Goal: Information Seeking & Learning: Learn about a topic

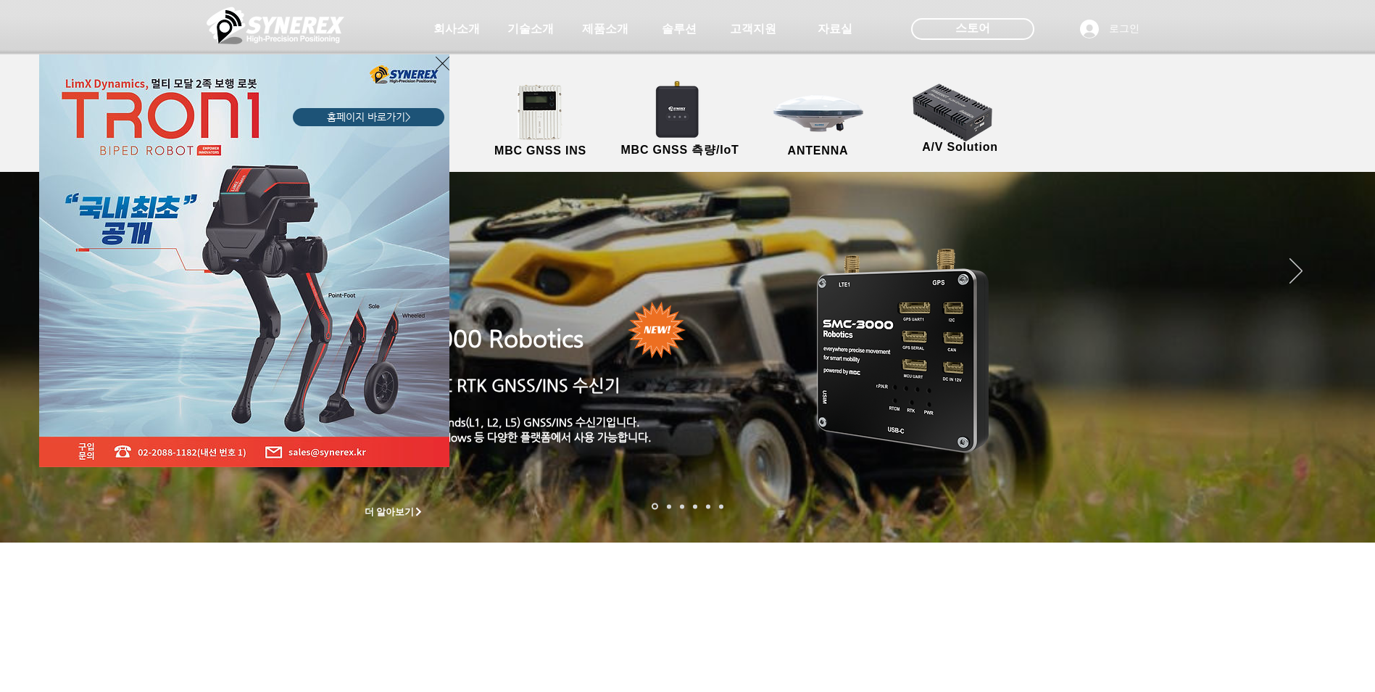
click at [606, 25] on div "LimX Dinamics" at bounding box center [687, 346] width 1375 height 692
click at [598, 32] on div "LimX Dinamics" at bounding box center [687, 346] width 1375 height 692
click at [440, 59] on icon "사이트로 돌아가기" at bounding box center [443, 63] width 14 height 18
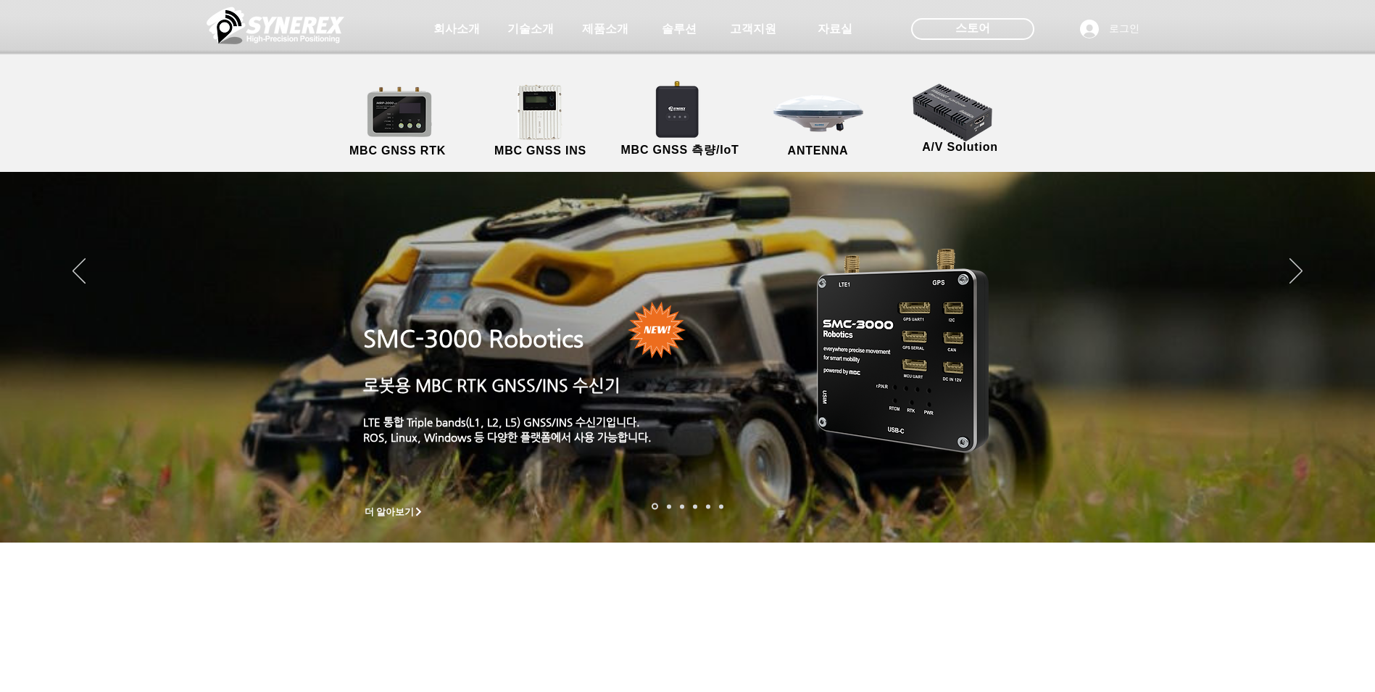
click at [615, 29] on span "제품소개" at bounding box center [605, 29] width 46 height 15
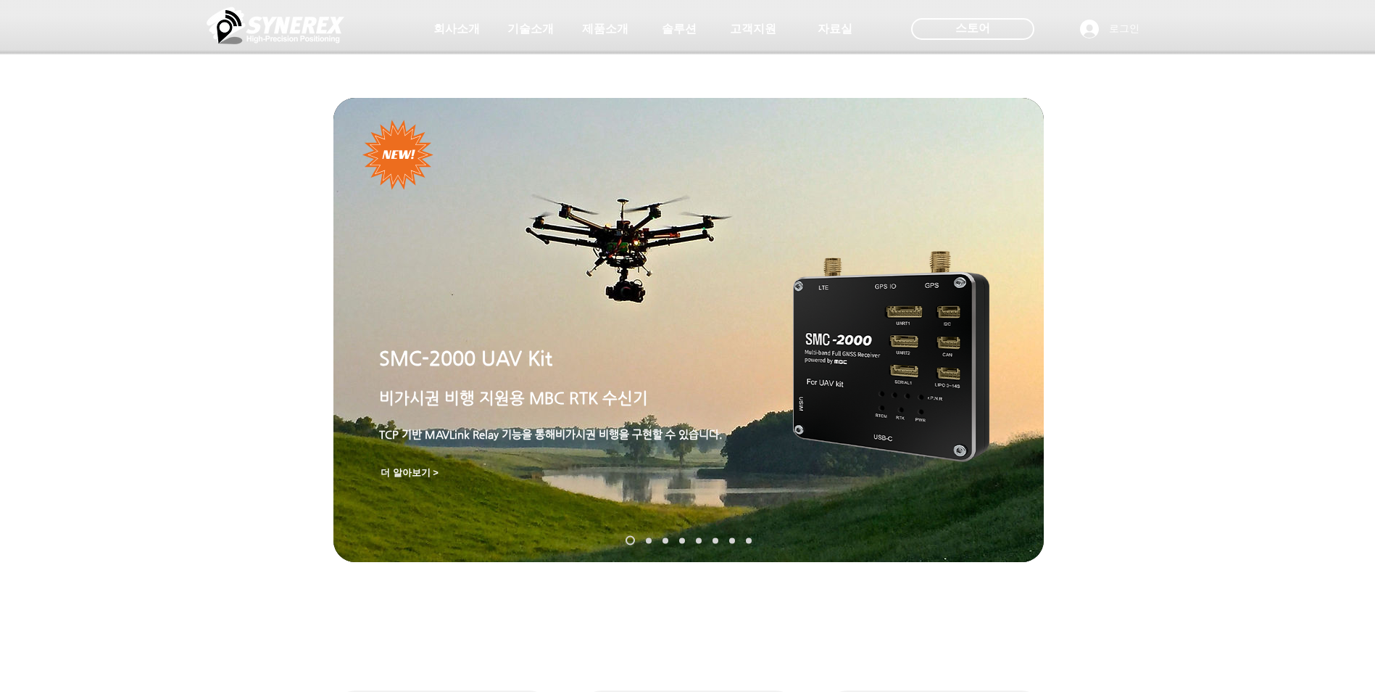
click at [647, 539] on link "SynRTK" at bounding box center [649, 540] width 6 height 6
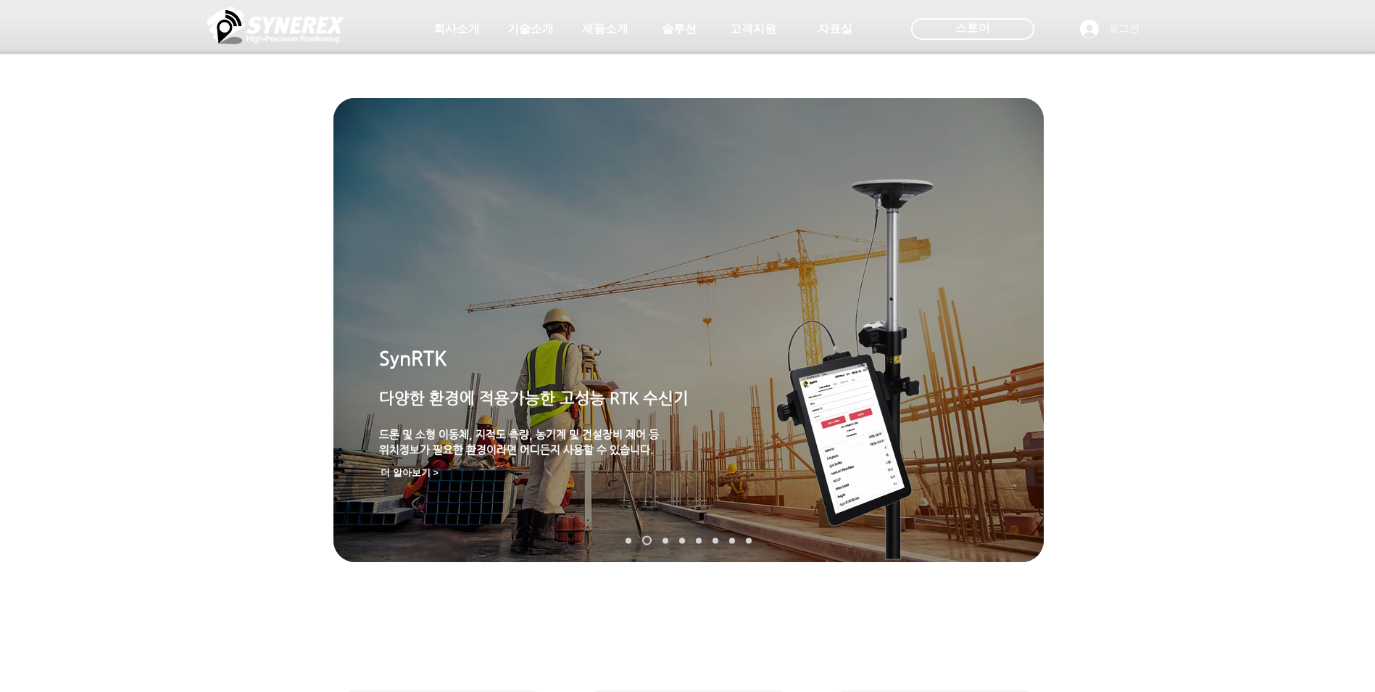
click at [663, 539] on link "MGI-2000" at bounding box center [666, 540] width 6 height 6
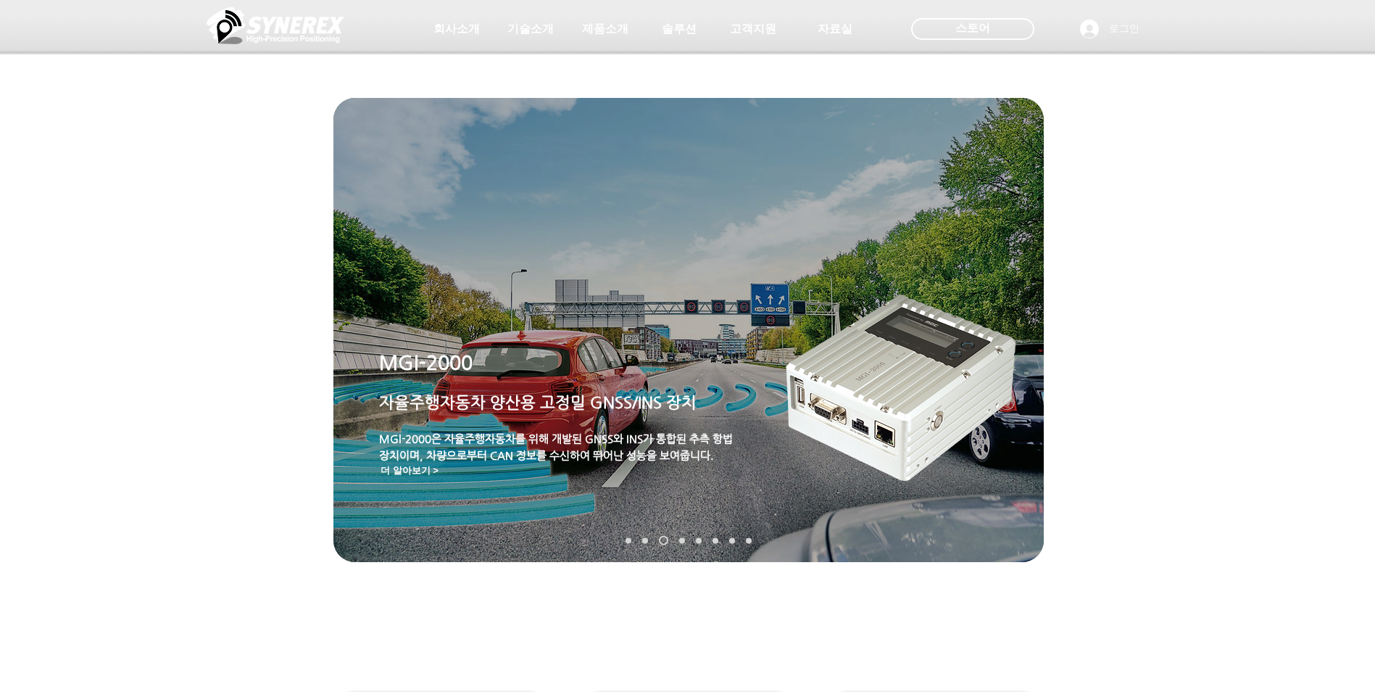
click at [682, 539] on link "MRP-2000" at bounding box center [682, 540] width 6 height 6
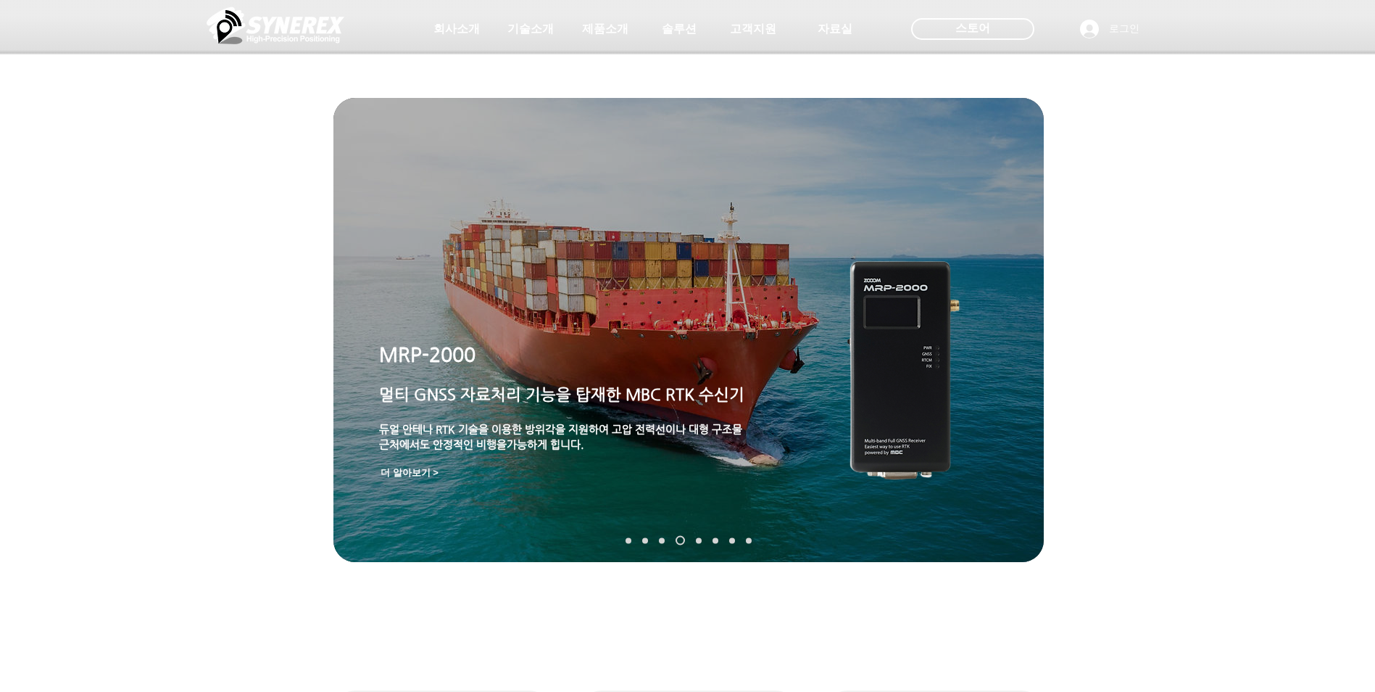
click at [703, 540] on nav "슬라이드" at bounding box center [688, 540] width 137 height 9
click at [700, 540] on link "TDR-3000" at bounding box center [699, 540] width 6 height 6
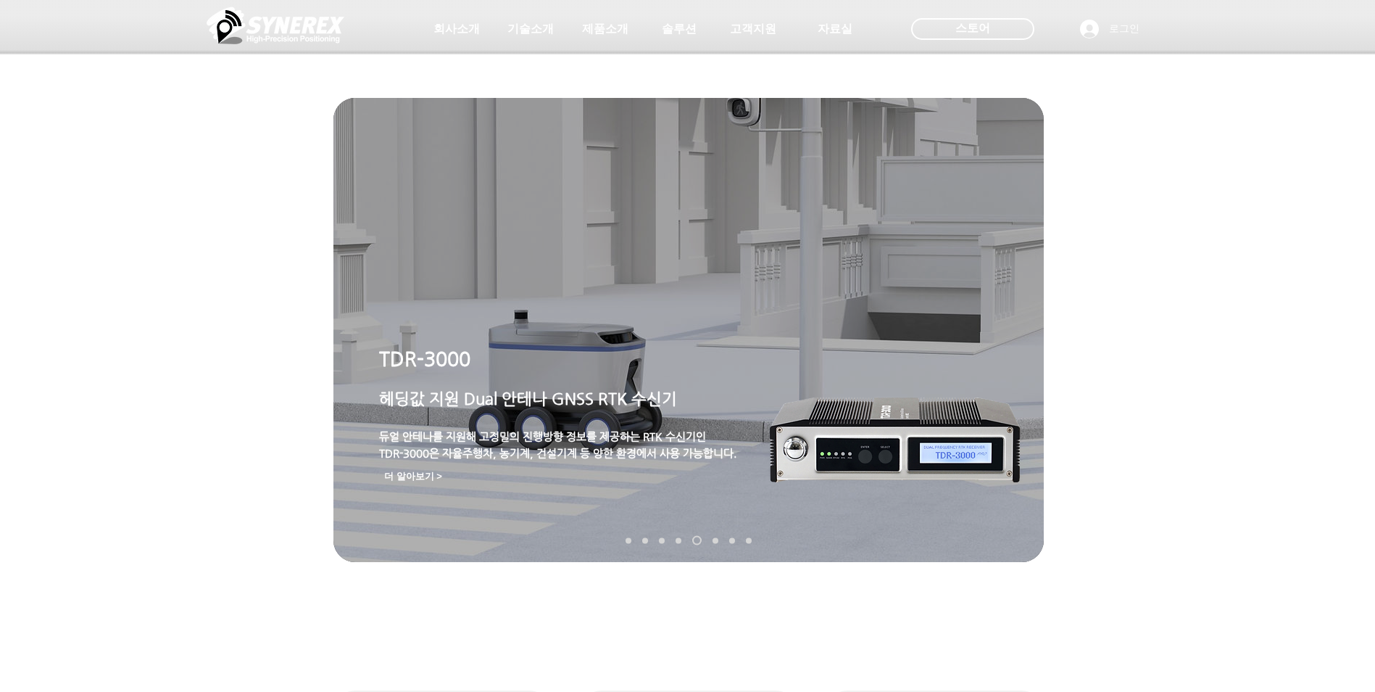
click at [719, 540] on nav "슬라이드" at bounding box center [688, 540] width 137 height 9
click at [716, 540] on link "MDU-2000" at bounding box center [716, 540] width 6 height 6
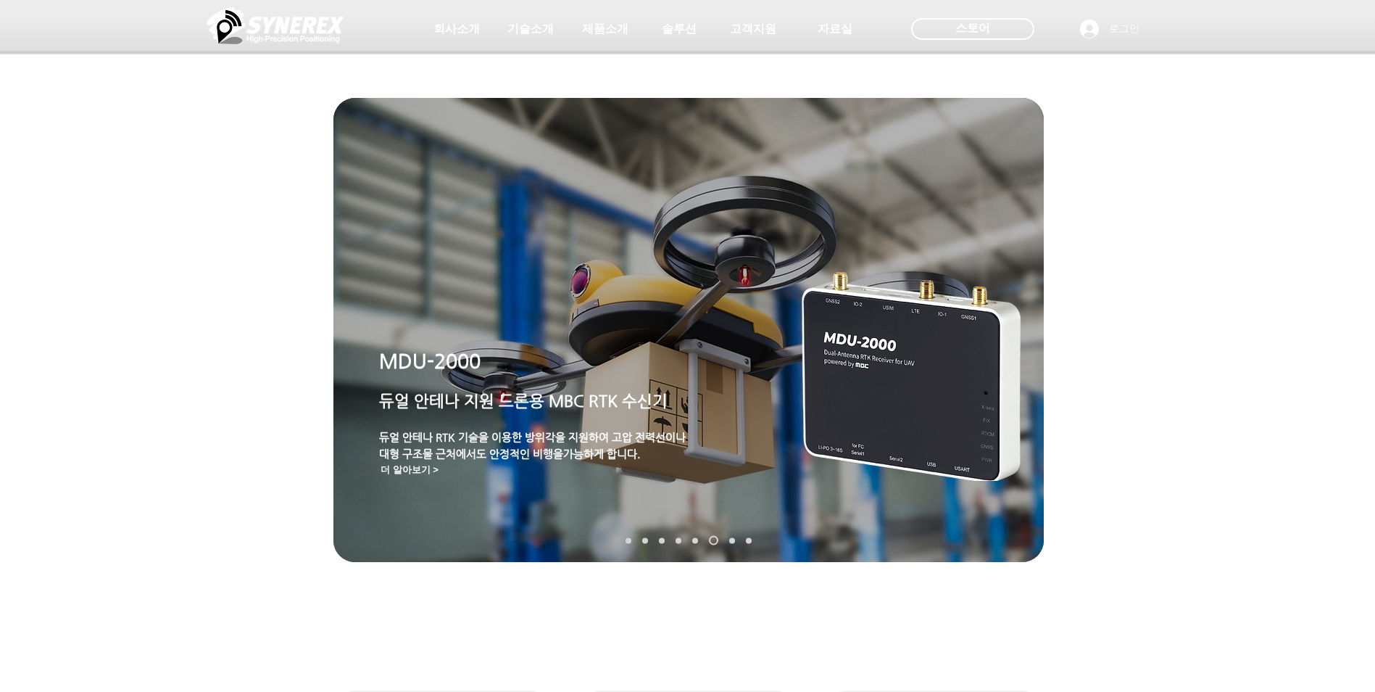
click at [732, 541] on link "TDR-2000" at bounding box center [732, 540] width 6 height 6
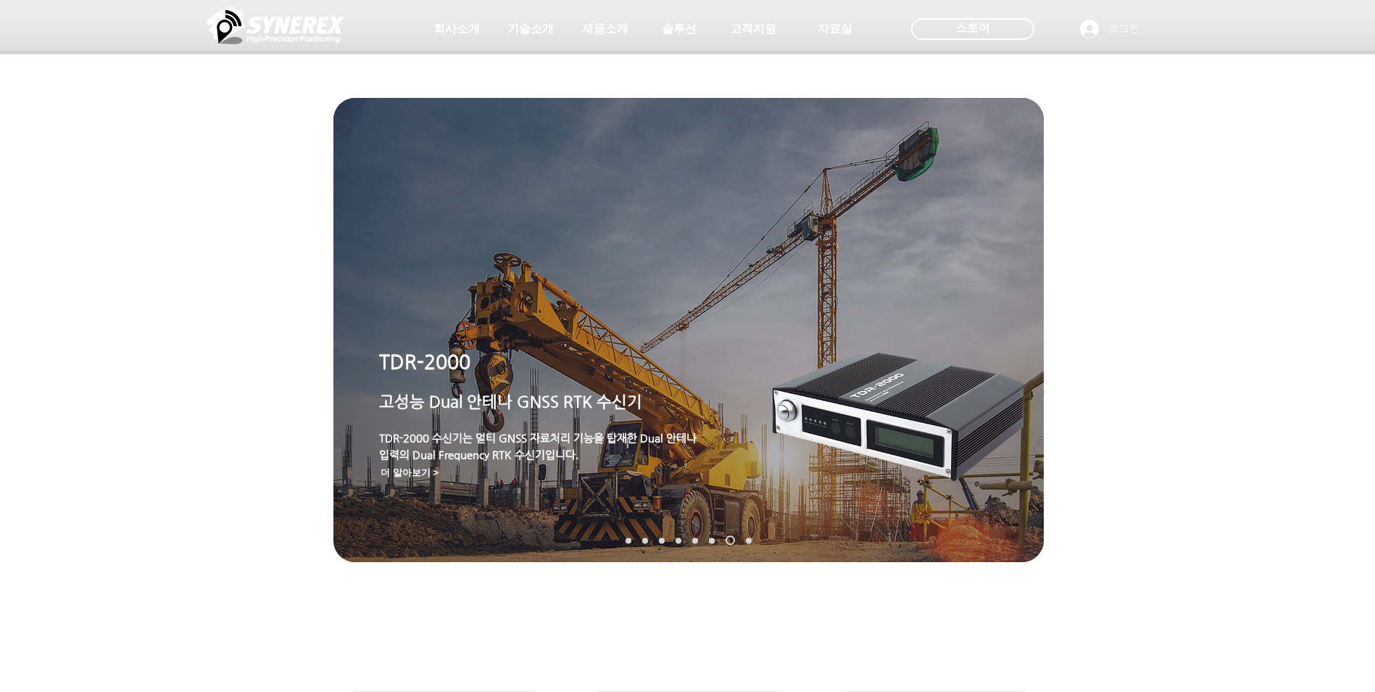
click at [749, 541] on link "TDR-1000T" at bounding box center [749, 540] width 6 height 6
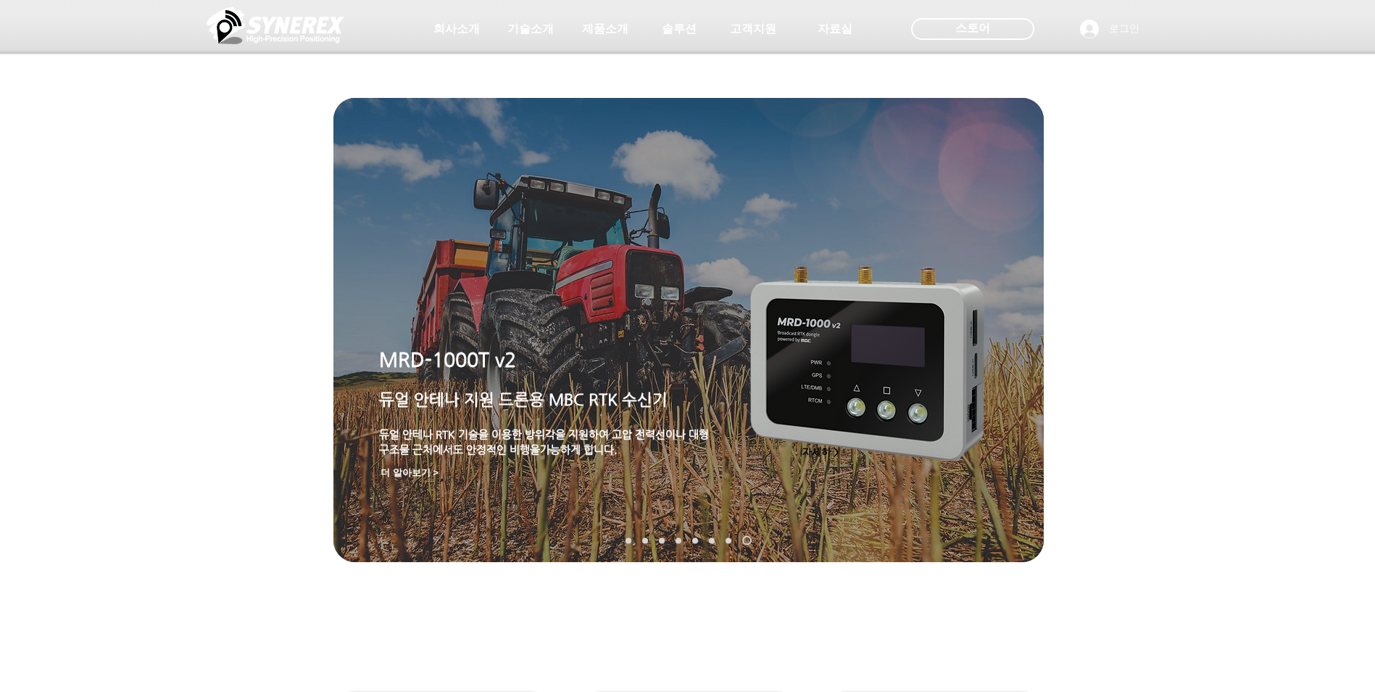
click at [627, 541] on link "SMC-2000" at bounding box center [629, 540] width 6 height 6
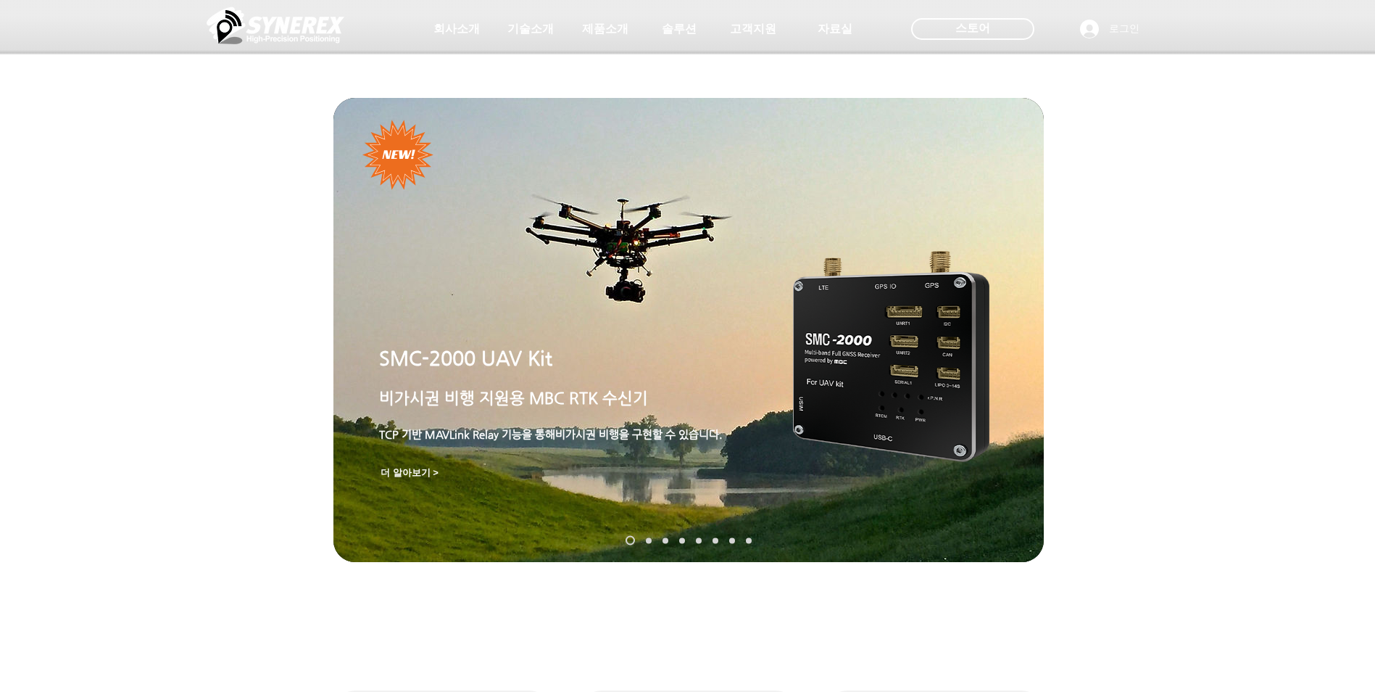
click at [757, 330] on img "슬라이드쇼" at bounding box center [689, 330] width 711 height 464
click at [423, 471] on span "더 알아보기 >" at bounding box center [410, 472] width 58 height 13
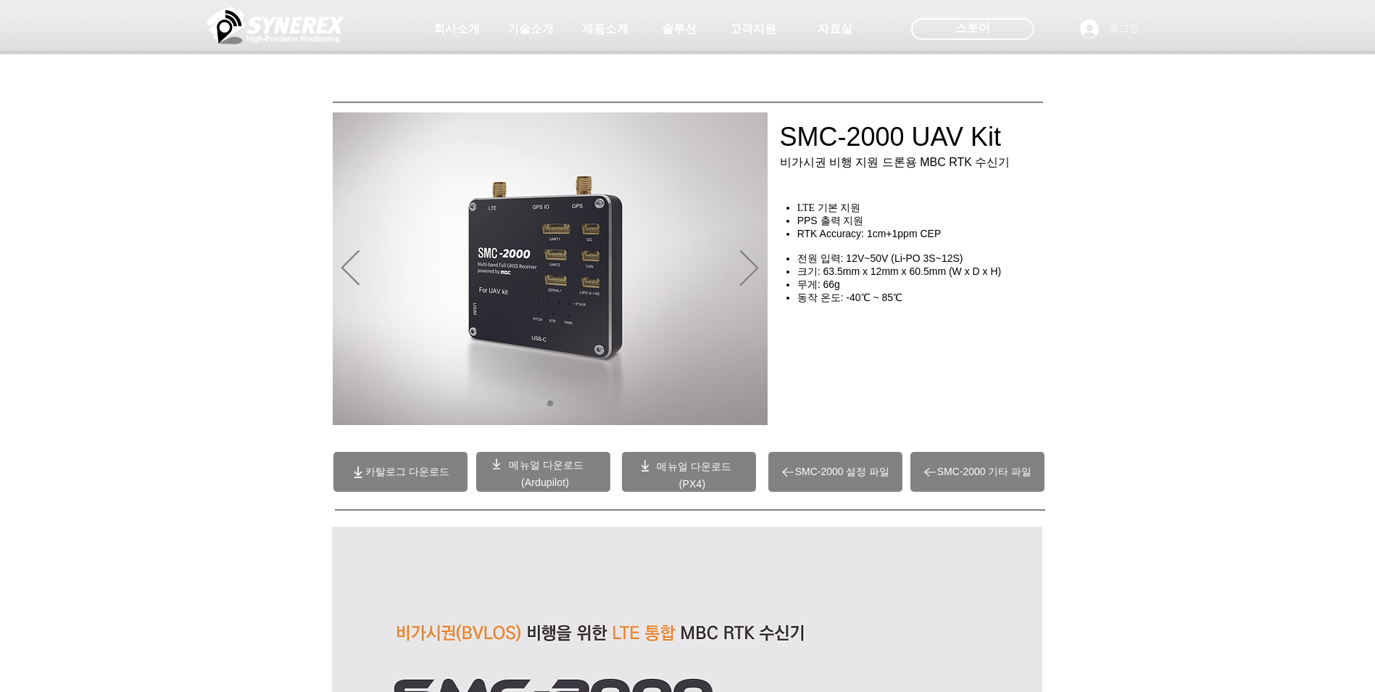
drag, startPoint x: 317, startPoint y: 508, endPoint x: 325, endPoint y: 138, distance: 369.9
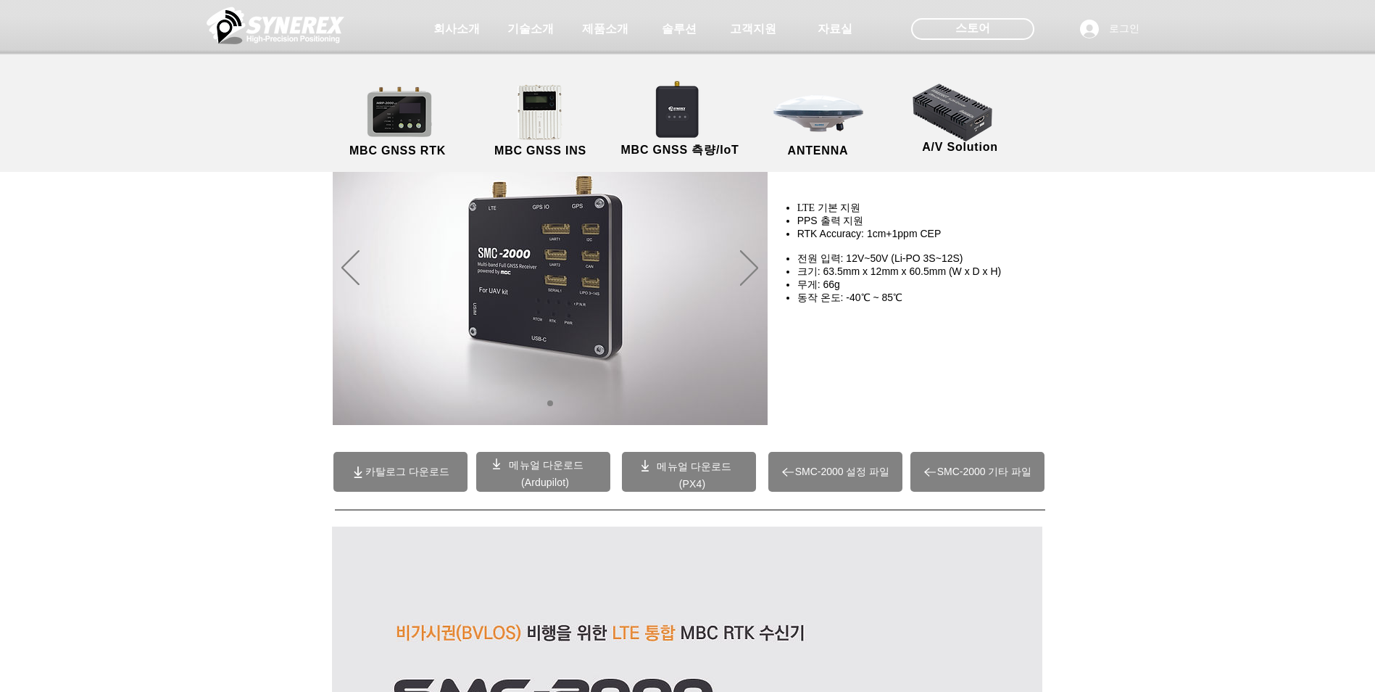
click at [618, 33] on span "제품소개" at bounding box center [605, 29] width 46 height 15
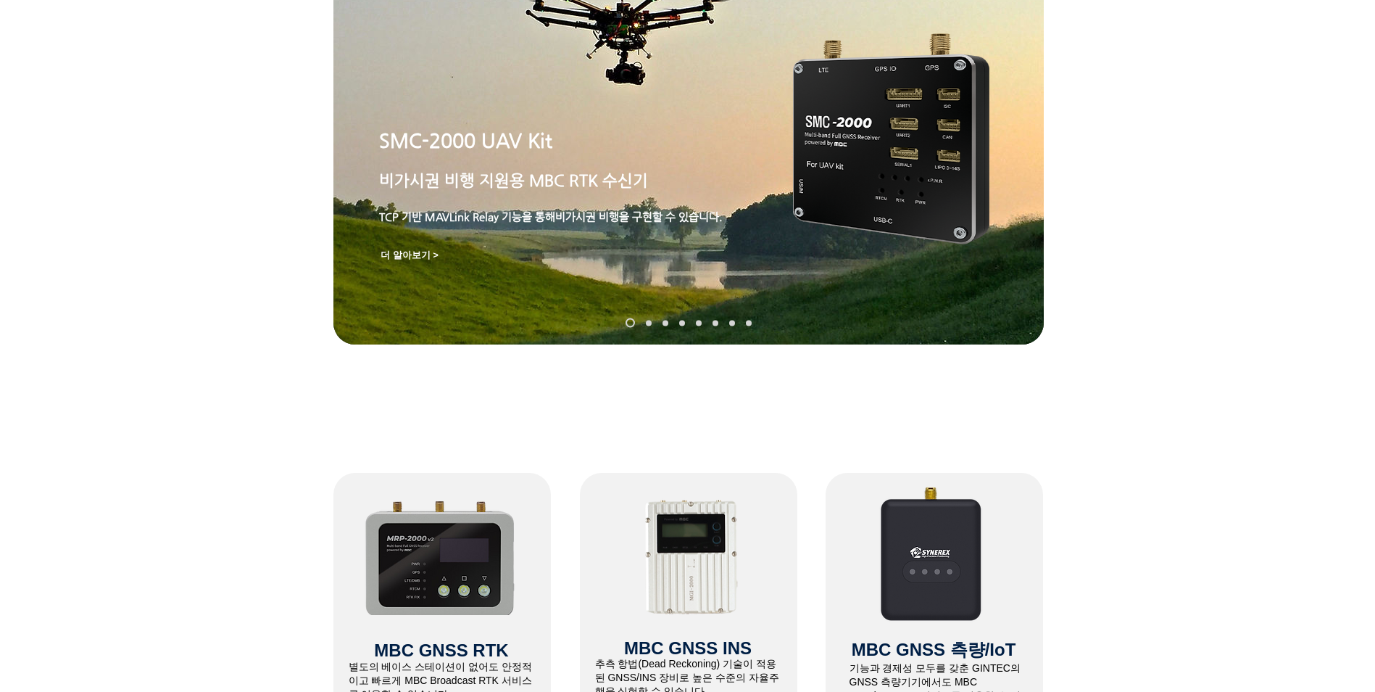
scroll to position [725, 0]
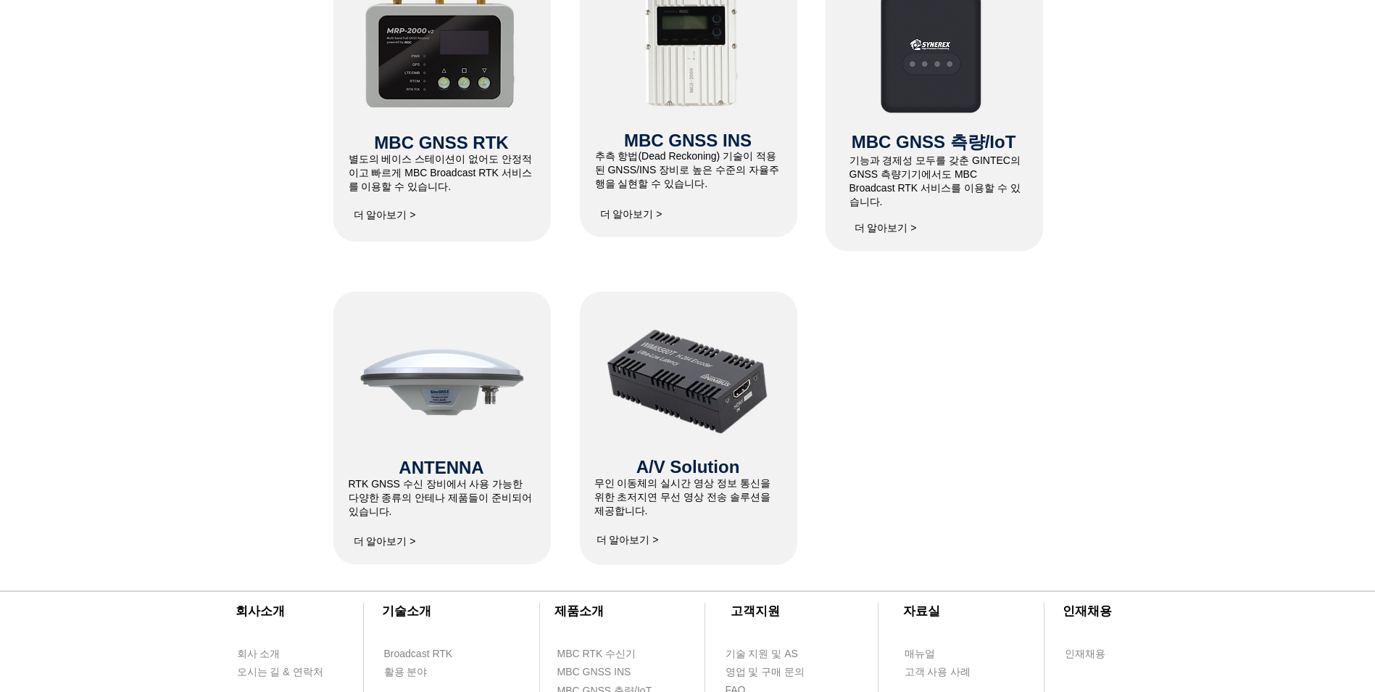
click at [628, 540] on span "더 알아보기 >" at bounding box center [628, 540] width 62 height 13
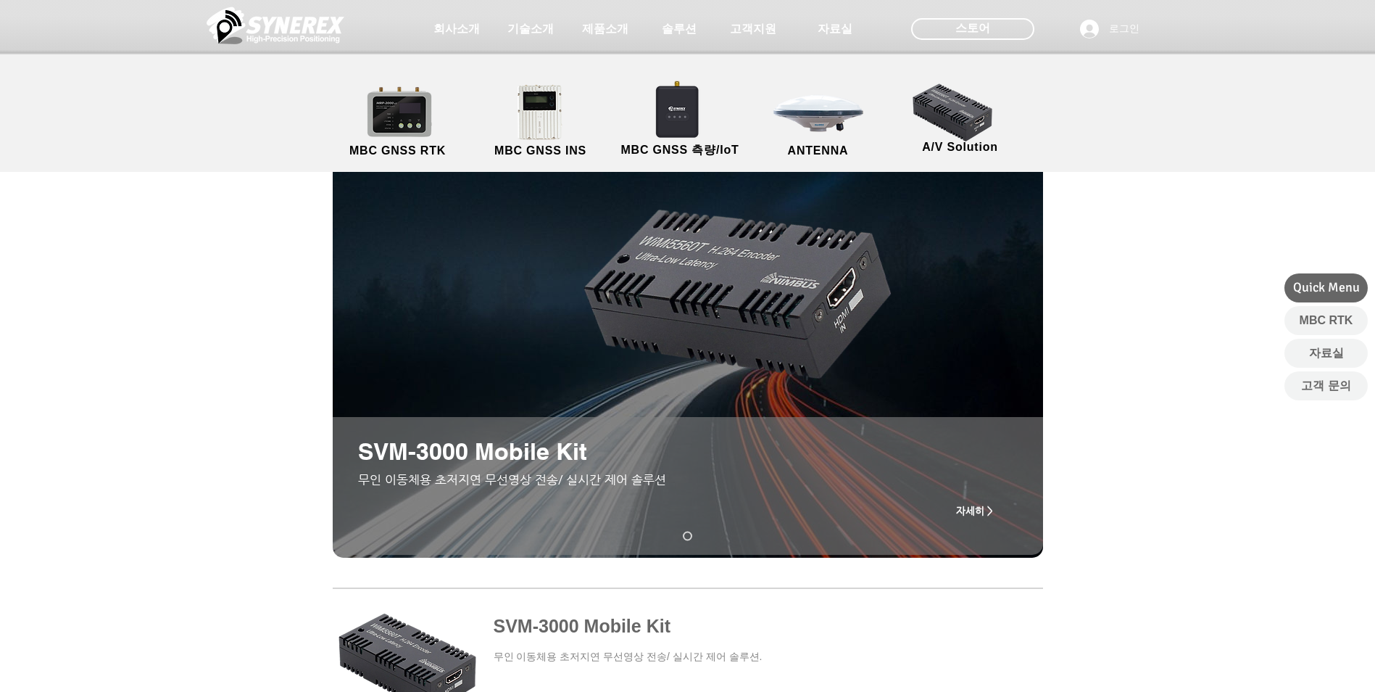
click at [605, 30] on span "제품소개" at bounding box center [605, 29] width 46 height 15
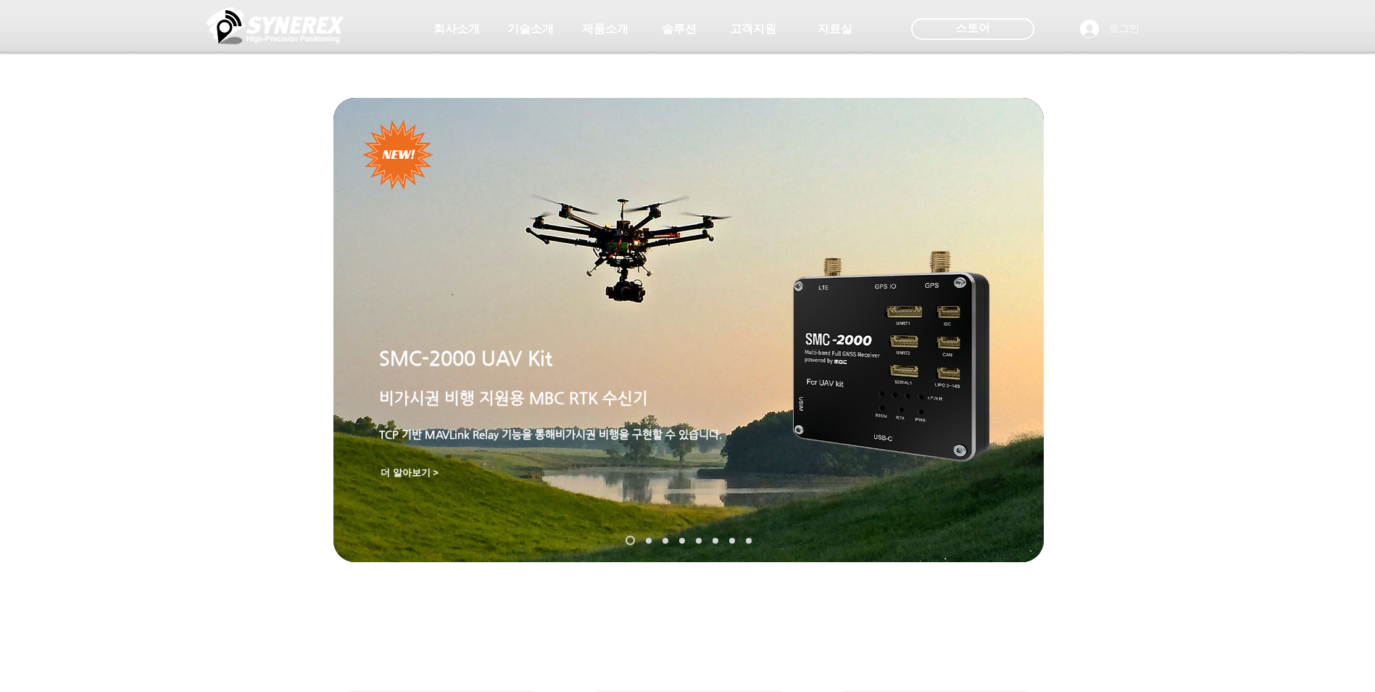
drag, startPoint x: 903, startPoint y: 549, endPoint x: 857, endPoint y: 431, distance: 127.0
click at [922, 388] on img "슬라이드쇼" at bounding box center [891, 356] width 196 height 211
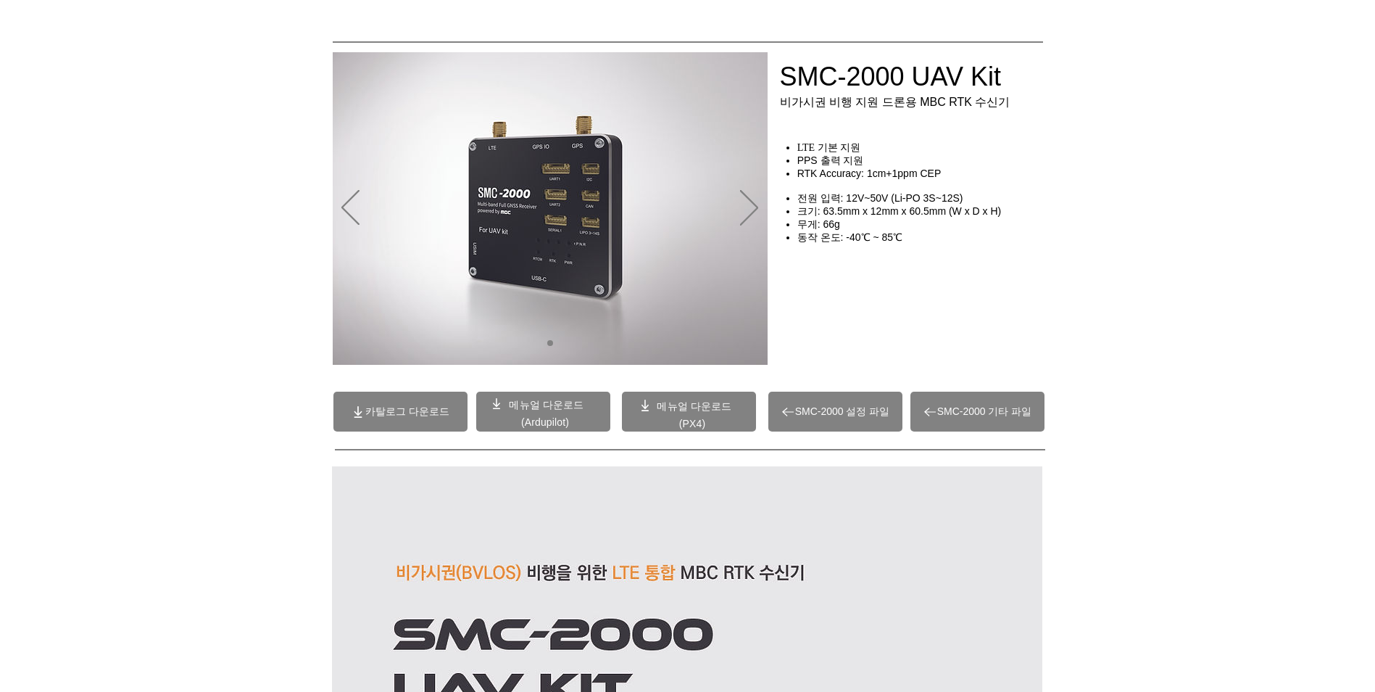
drag, startPoint x: 1062, startPoint y: 306, endPoint x: 1057, endPoint y: 328, distance: 23.0
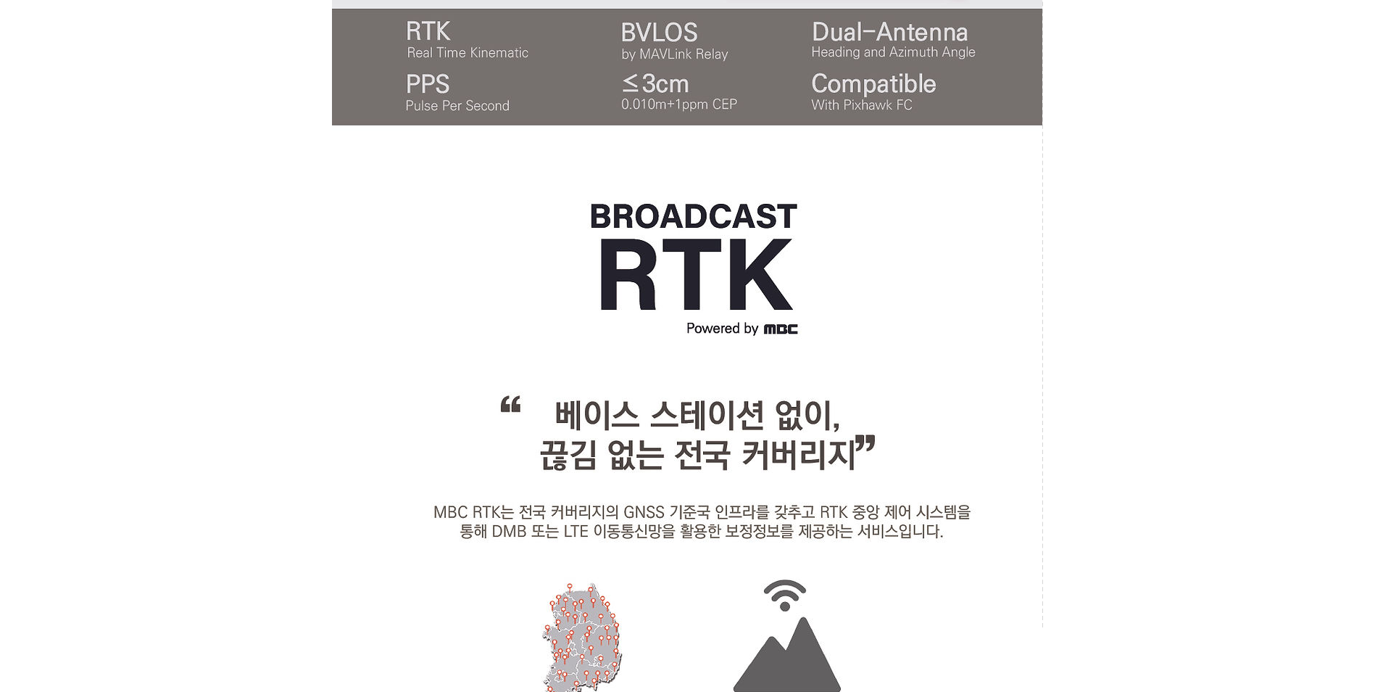
scroll to position [1960, 0]
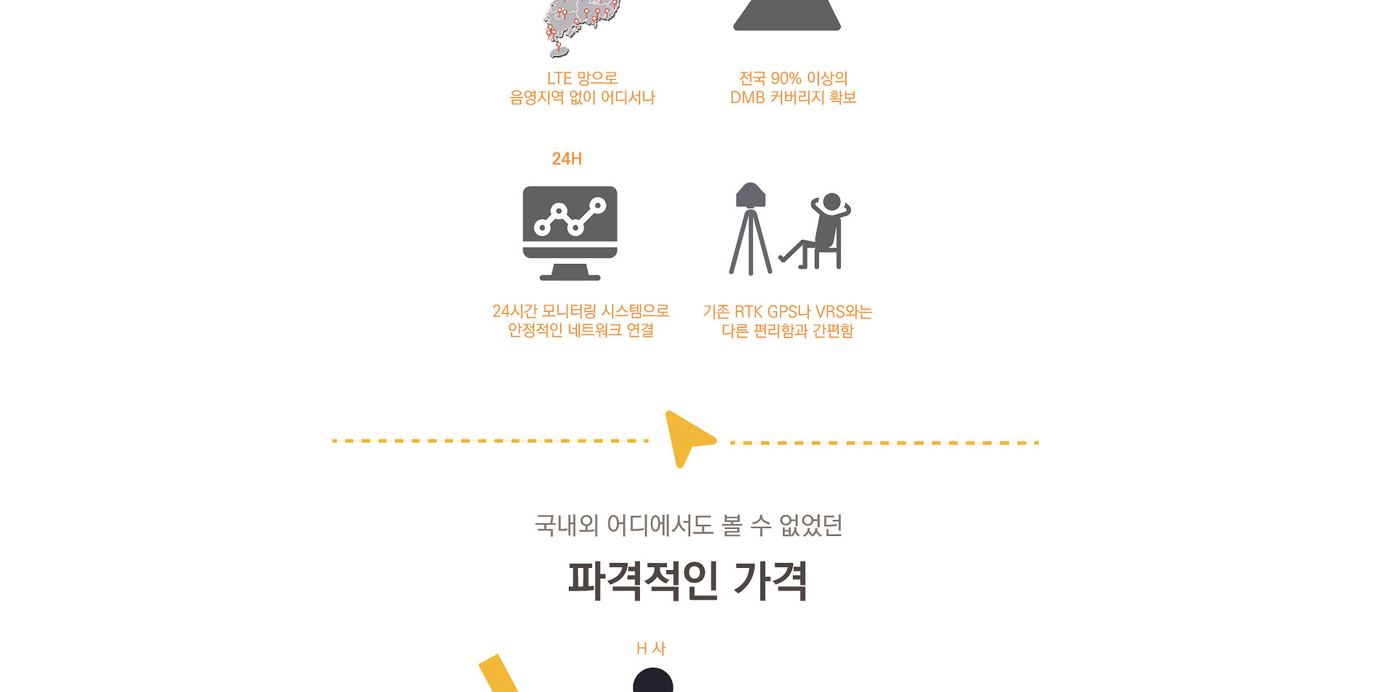
drag, startPoint x: 1057, startPoint y: 328, endPoint x: 1049, endPoint y: 486, distance: 157.5
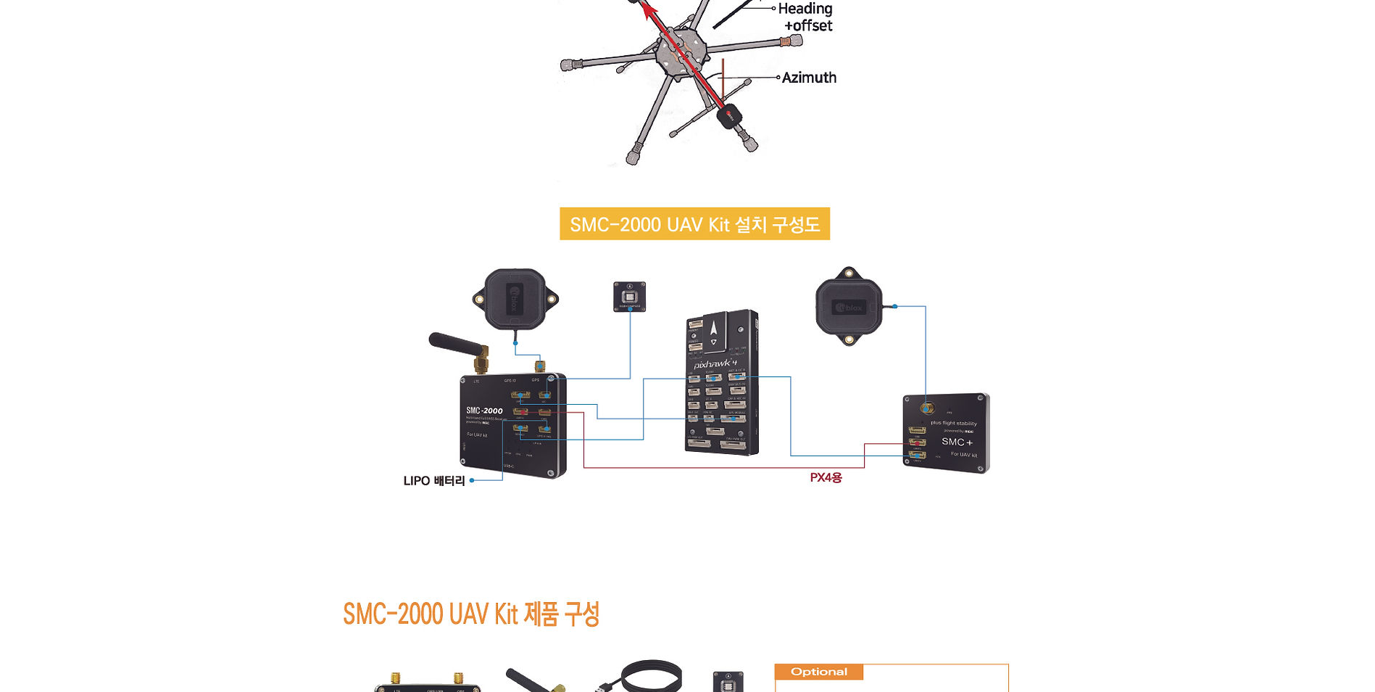
scroll to position [9499, 0]
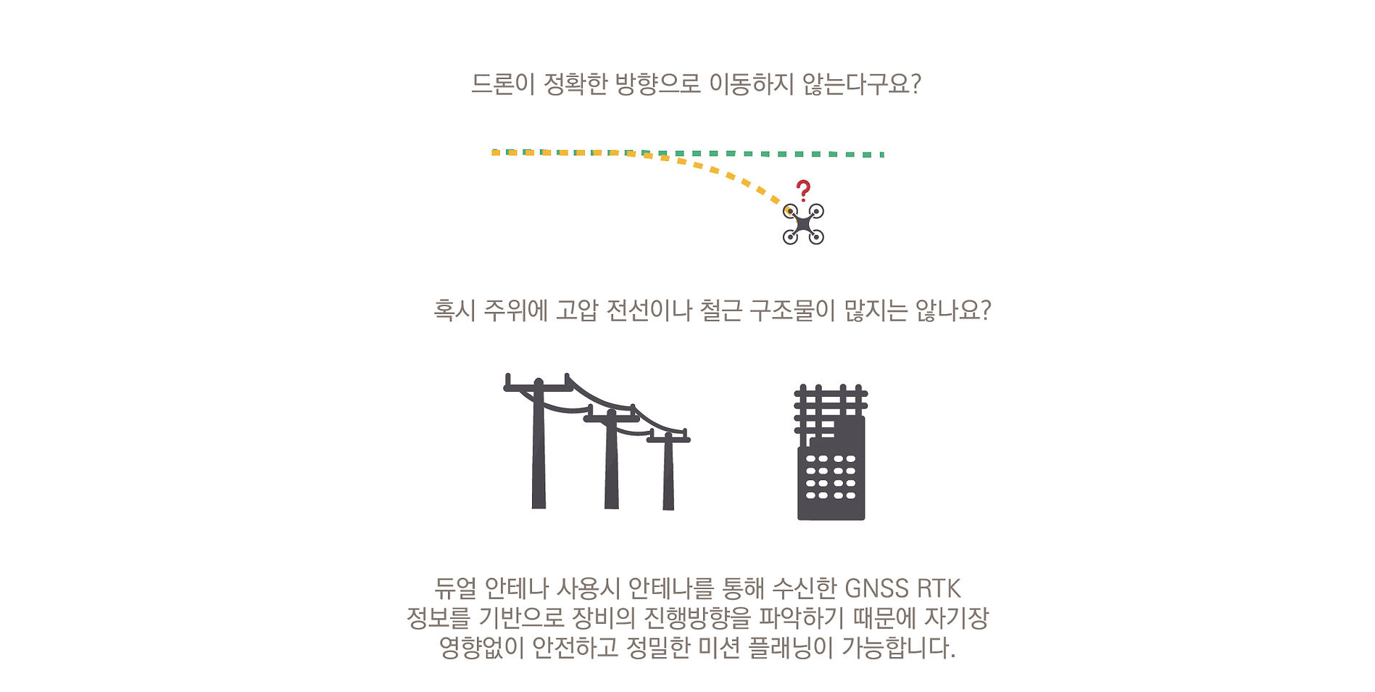
drag, startPoint x: 936, startPoint y: 538, endPoint x: 916, endPoint y: 212, distance: 326.9
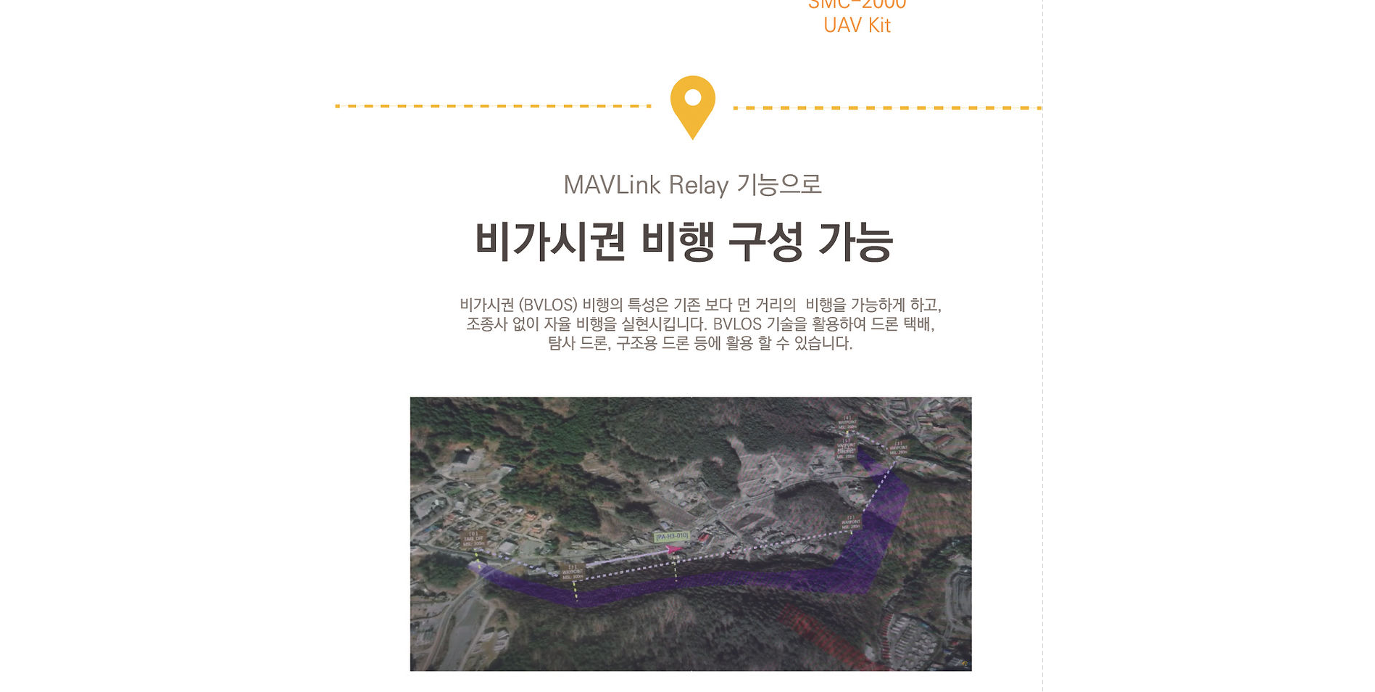
scroll to position [0, 0]
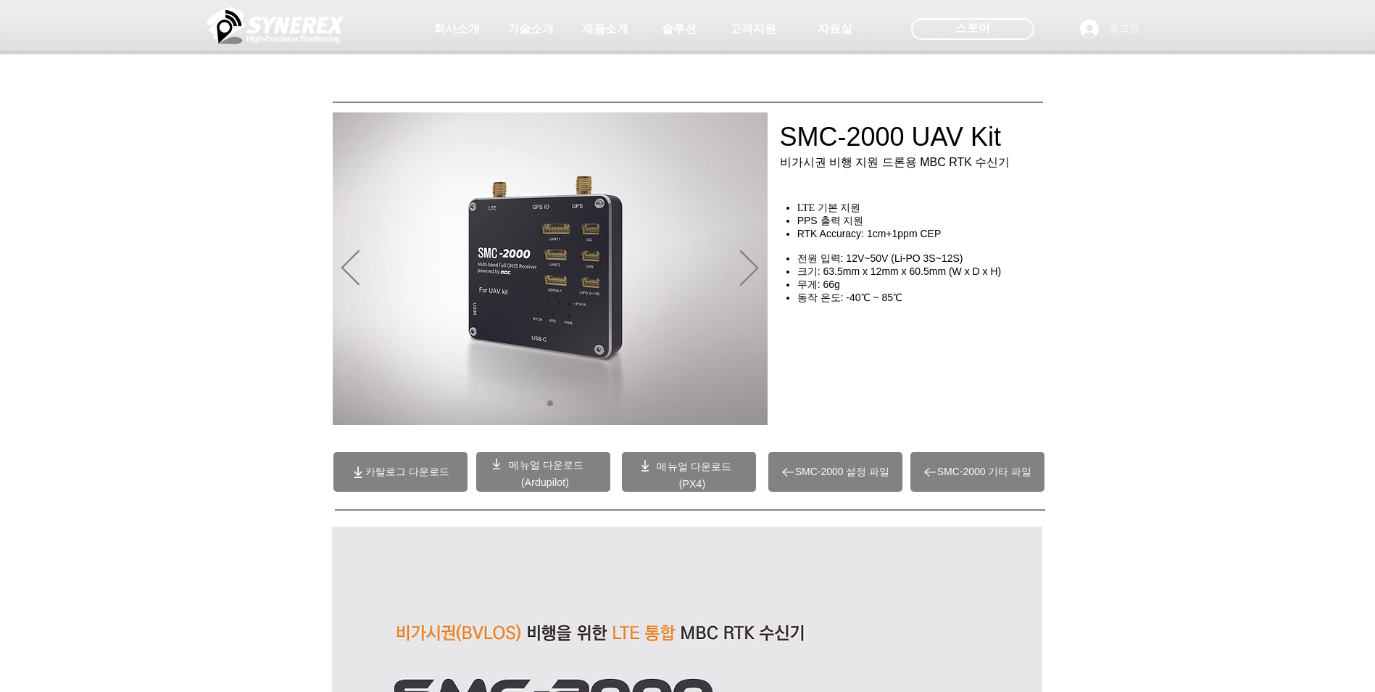
drag, startPoint x: 1049, startPoint y: 479, endPoint x: 991, endPoint y: 121, distance: 362.1
drag, startPoint x: 1103, startPoint y: 181, endPoint x: 1101, endPoint y: 93, distance: 87.8
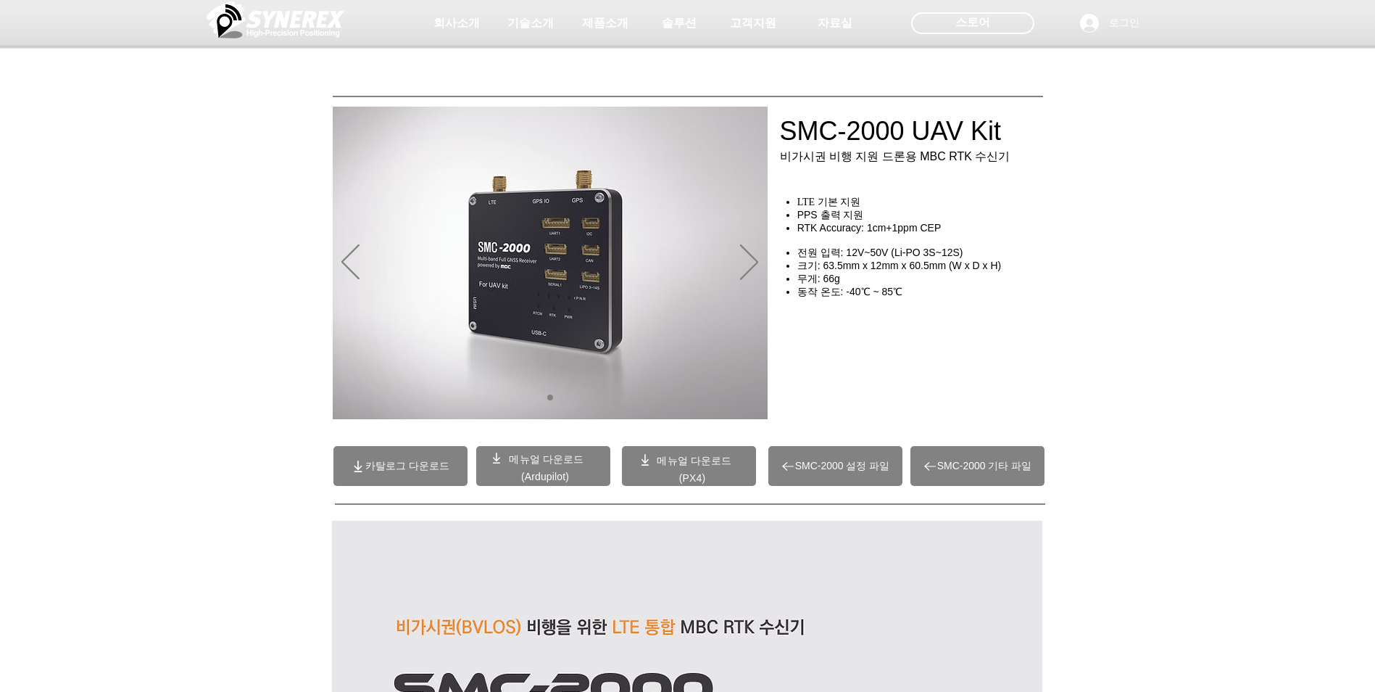
scroll to position [9, 0]
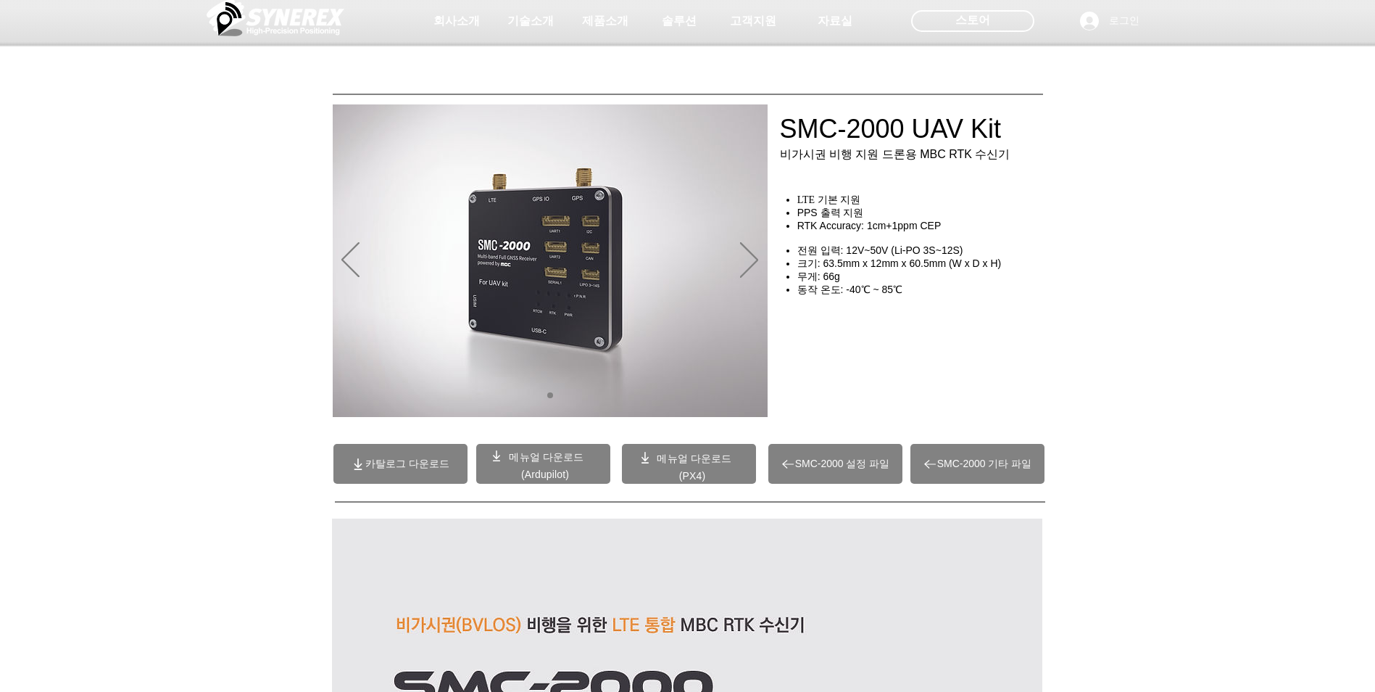
drag, startPoint x: 1086, startPoint y: 173, endPoint x: 1086, endPoint y: 186, distance: 13.8
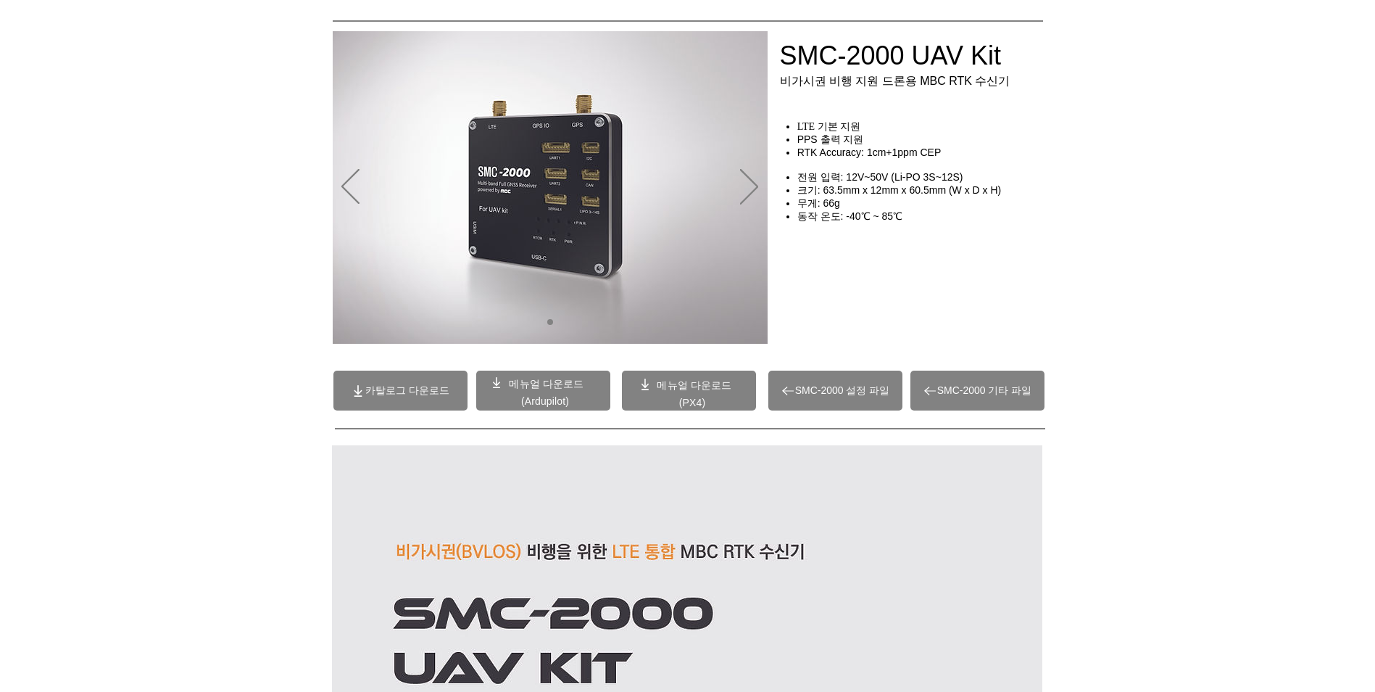
drag, startPoint x: 1093, startPoint y: 212, endPoint x: 1090, endPoint y: 175, distance: 37.2
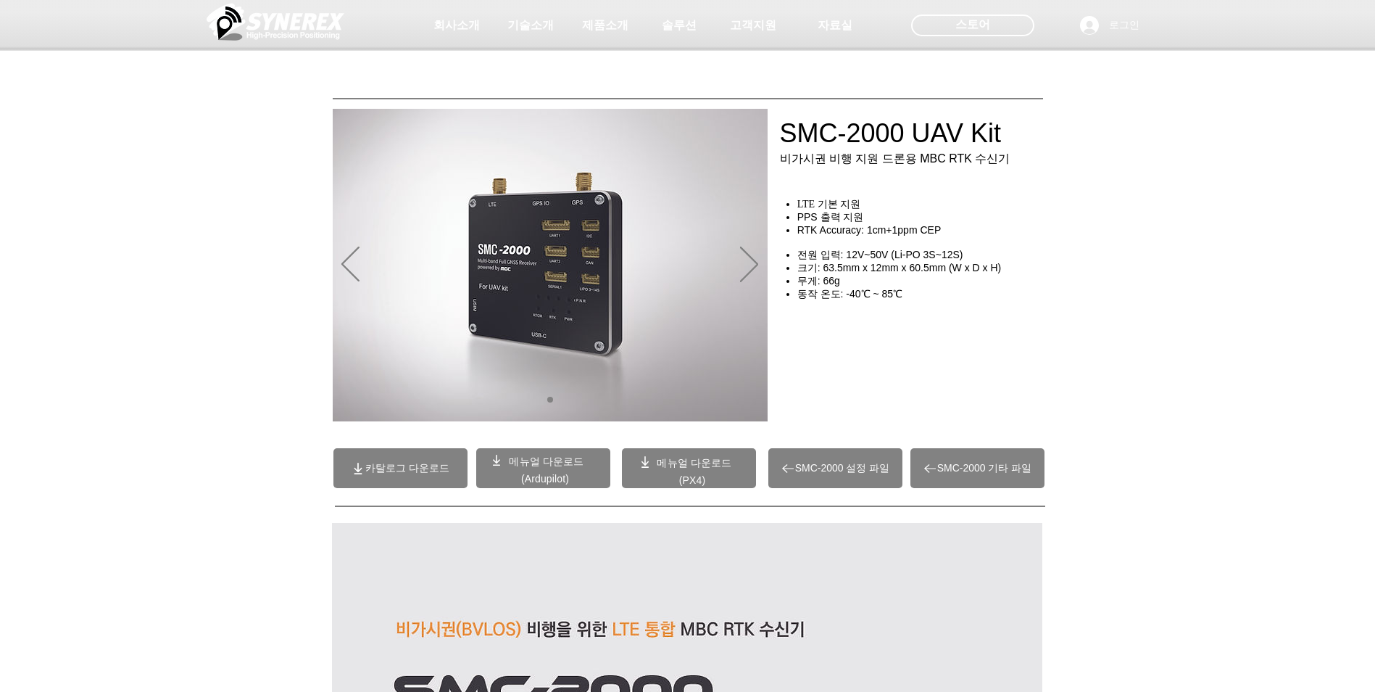
scroll to position [0, 0]
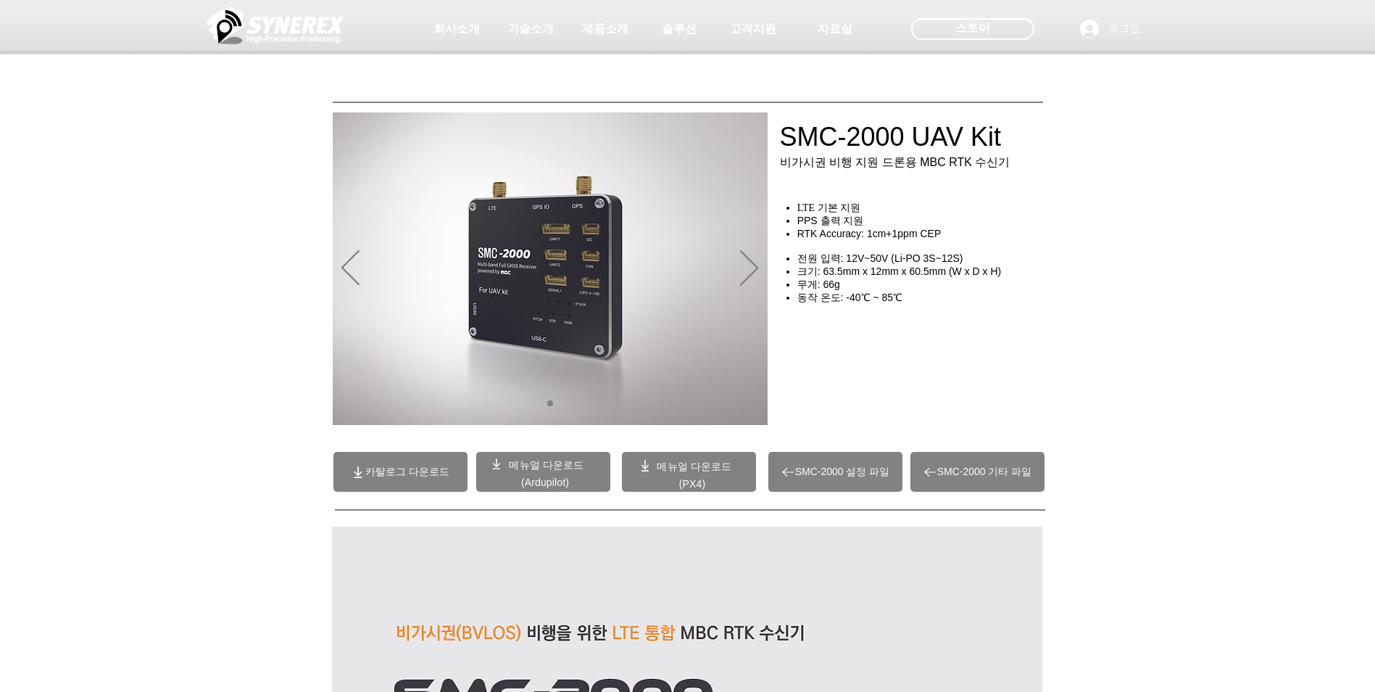
drag, startPoint x: 1093, startPoint y: 262, endPoint x: 1092, endPoint y: 220, distance: 41.3
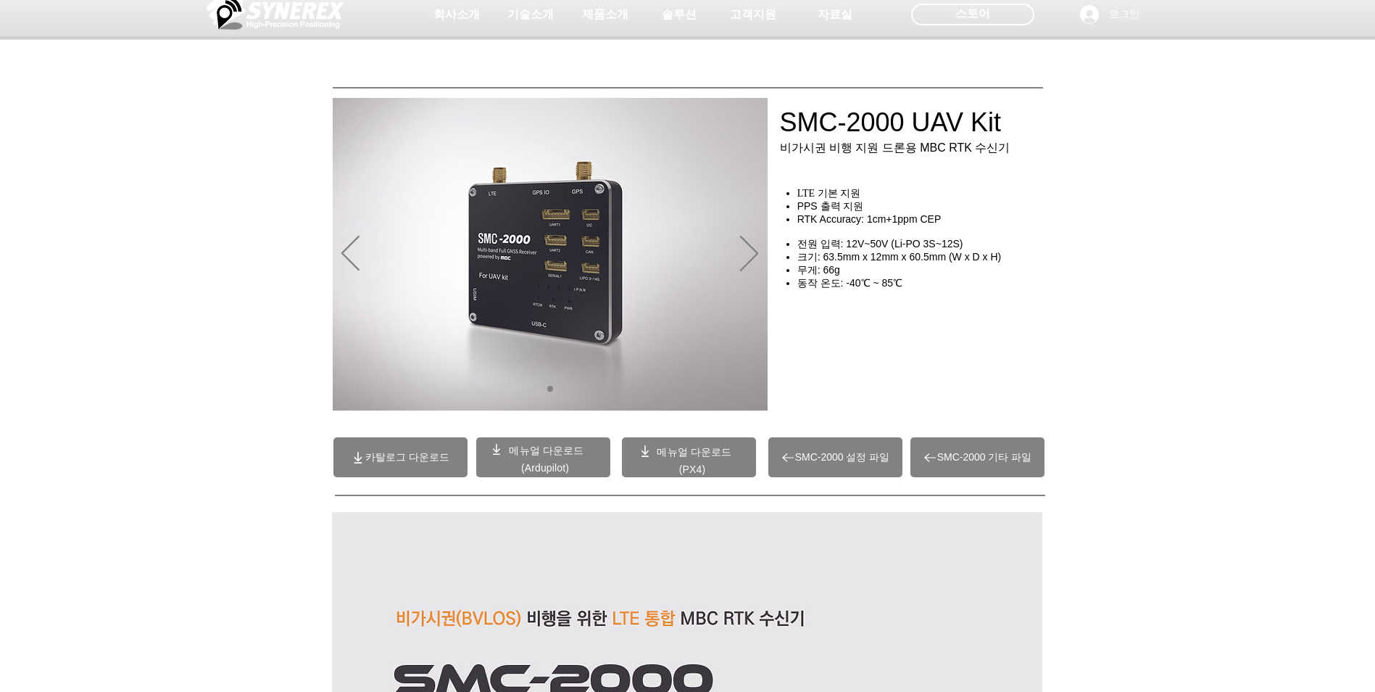
drag, startPoint x: 1168, startPoint y: 232, endPoint x: 1166, endPoint y: 249, distance: 17.5
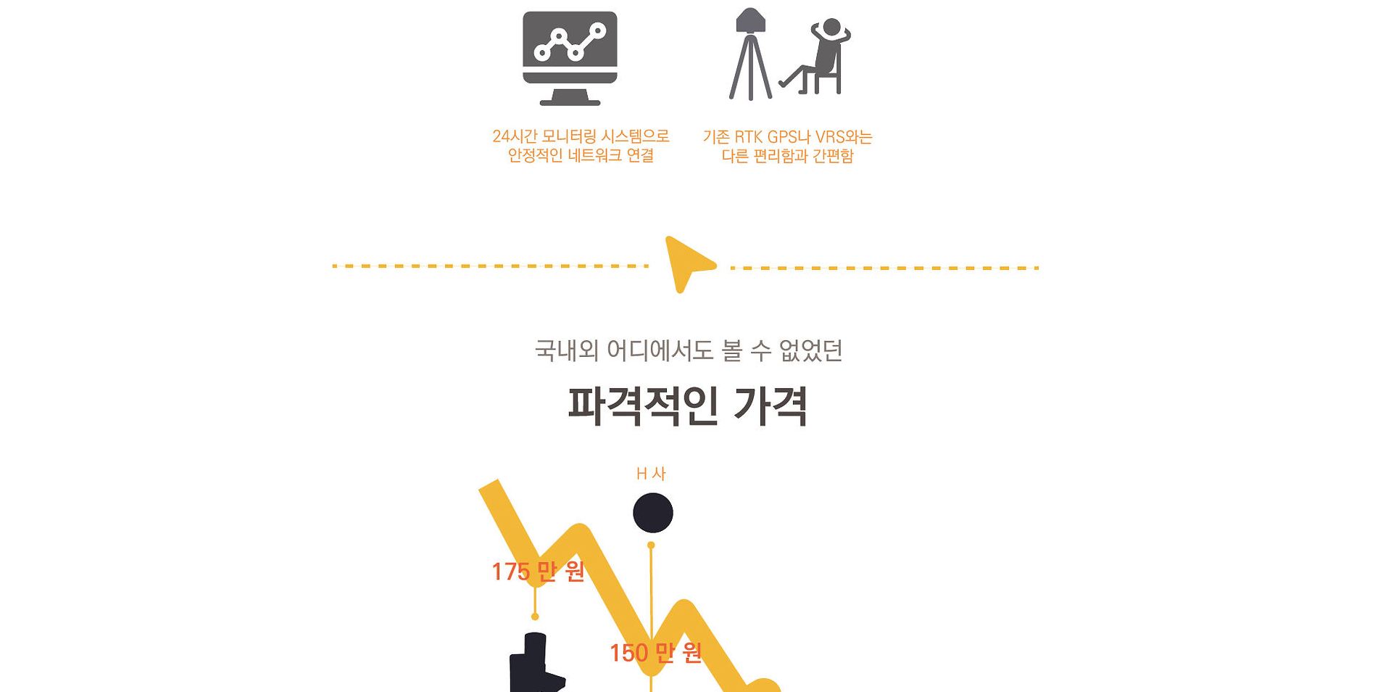
drag, startPoint x: 1151, startPoint y: 343, endPoint x: 1143, endPoint y: 496, distance: 153.2
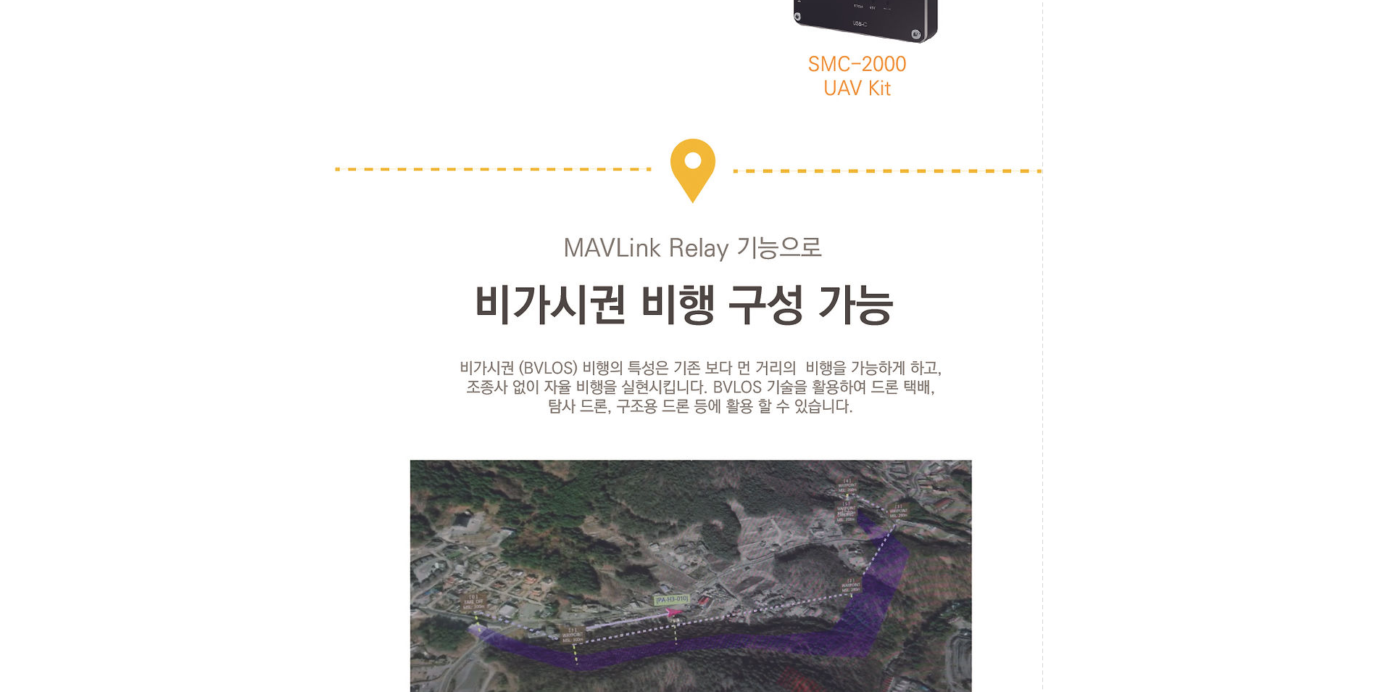
drag, startPoint x: 1128, startPoint y: 371, endPoint x: 1112, endPoint y: 560, distance: 190.7
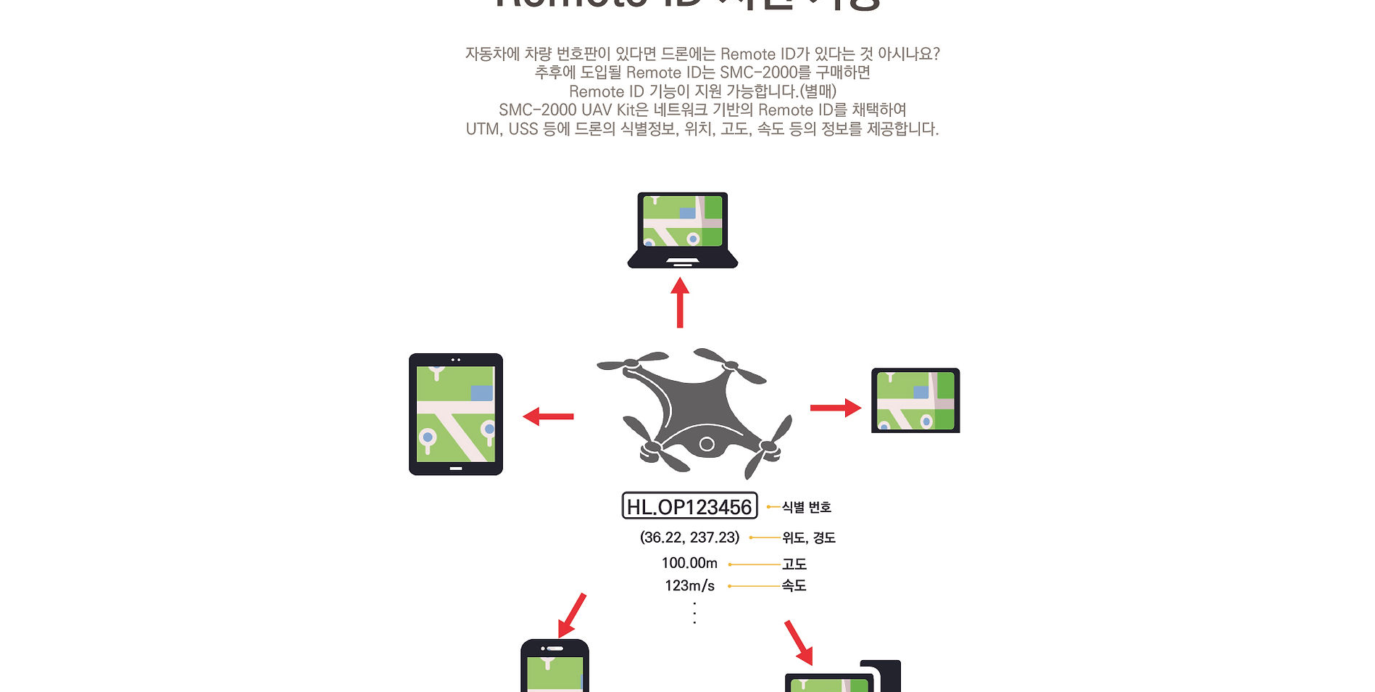
drag, startPoint x: 1141, startPoint y: 373, endPoint x: 1118, endPoint y: 541, distance: 169.7
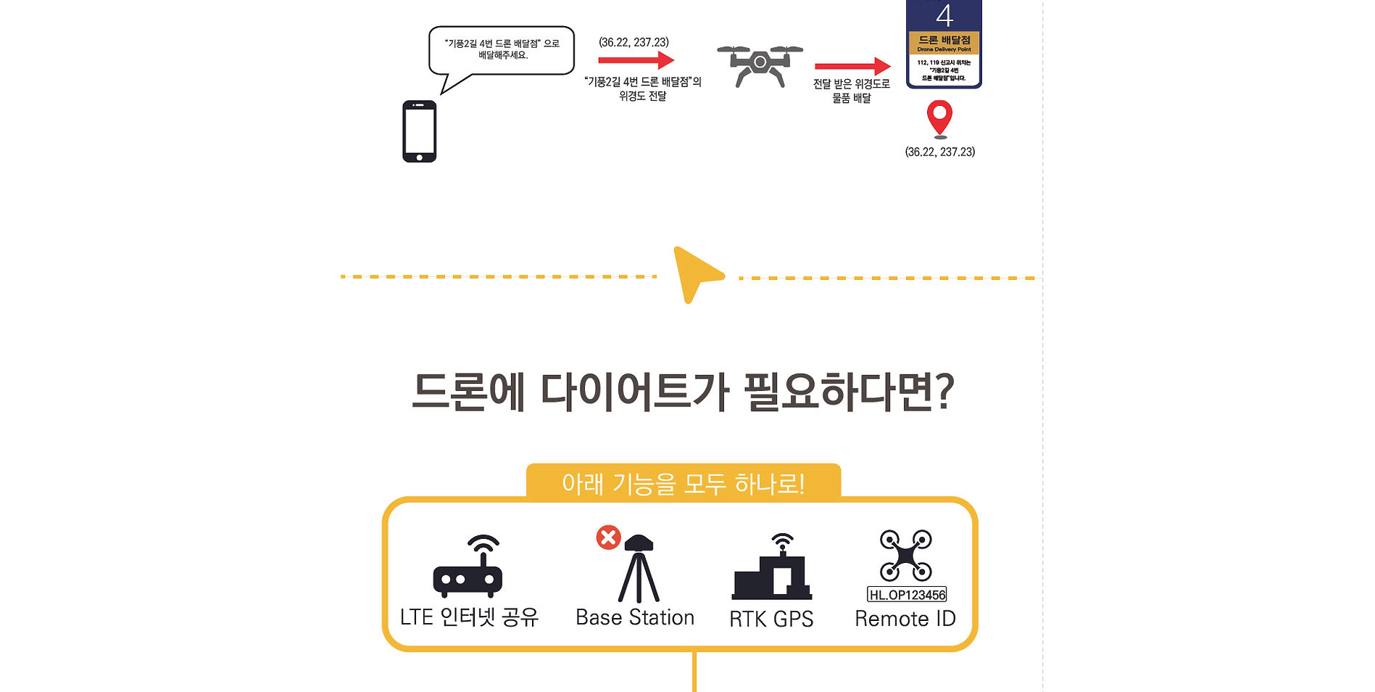
drag, startPoint x: 1149, startPoint y: 328, endPoint x: 1130, endPoint y: 544, distance: 216.2
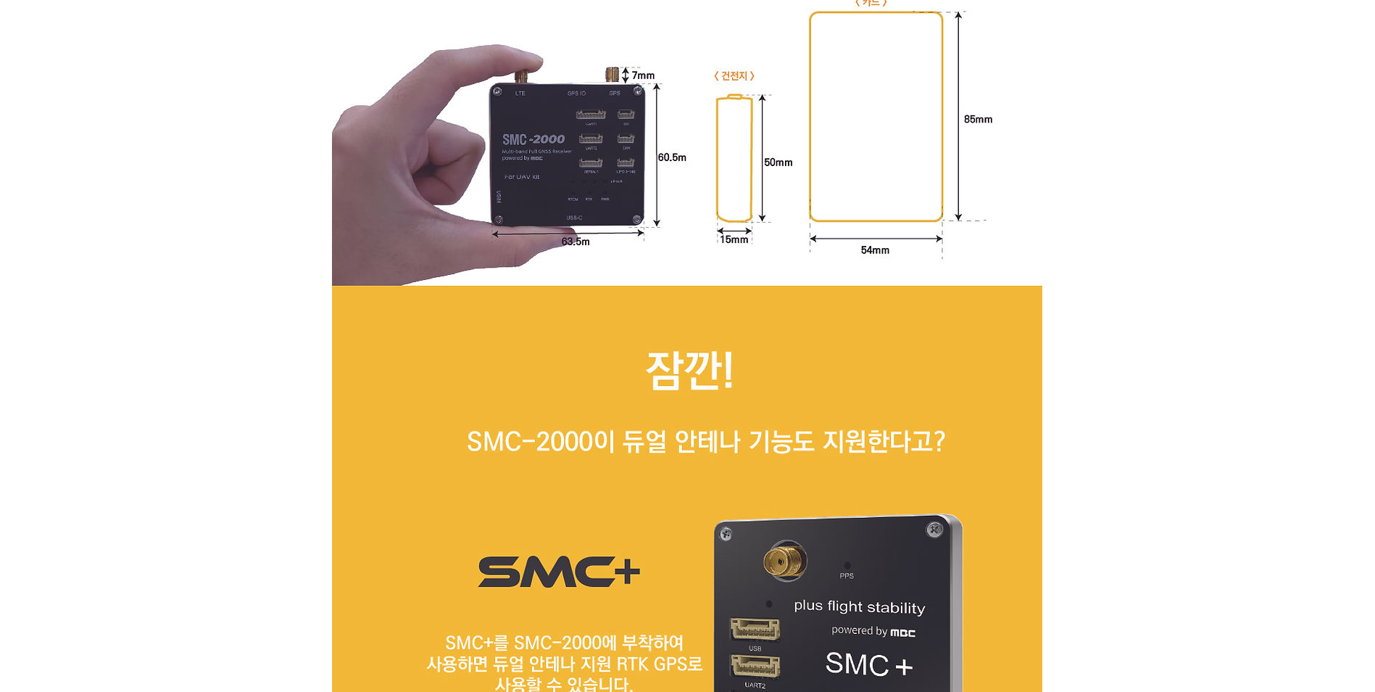
drag, startPoint x: 1135, startPoint y: 408, endPoint x: 1128, endPoint y: 566, distance: 157.5
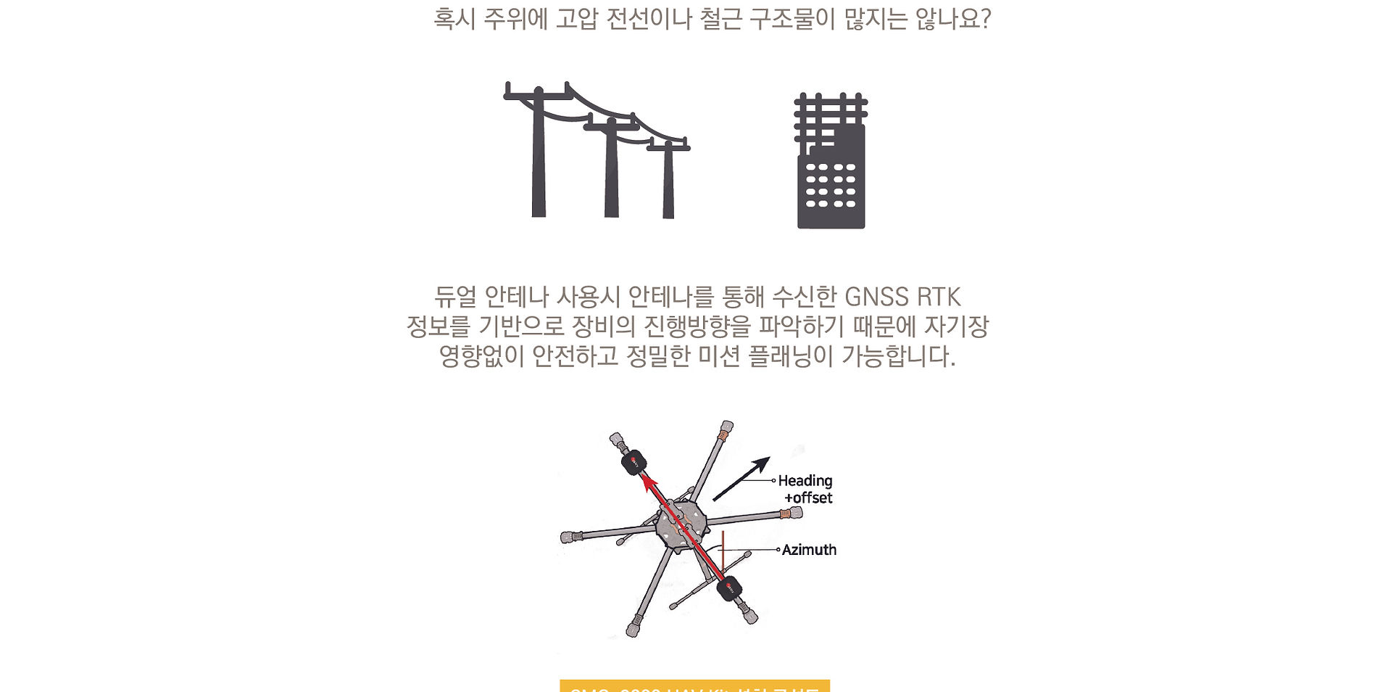
drag, startPoint x: 1136, startPoint y: 385, endPoint x: 1120, endPoint y: 575, distance: 190.6
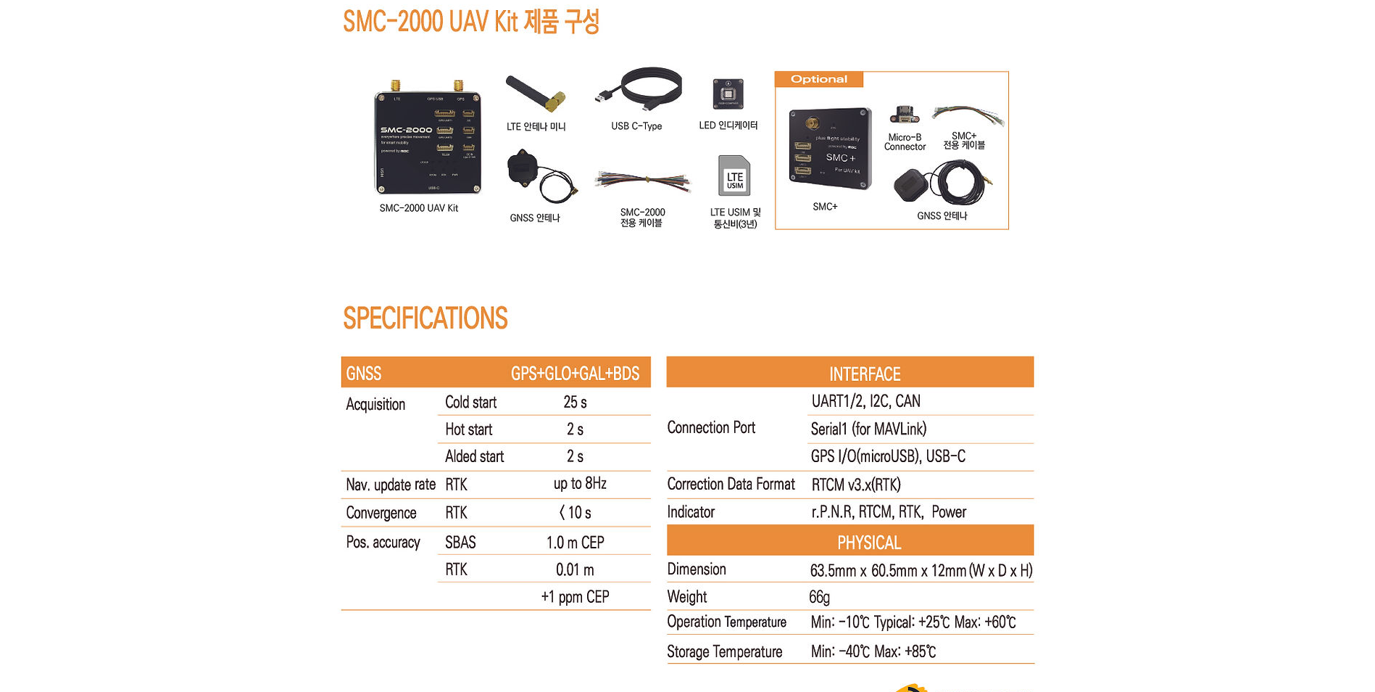
drag, startPoint x: 1149, startPoint y: 414, endPoint x: 1142, endPoint y: 573, distance: 159.0
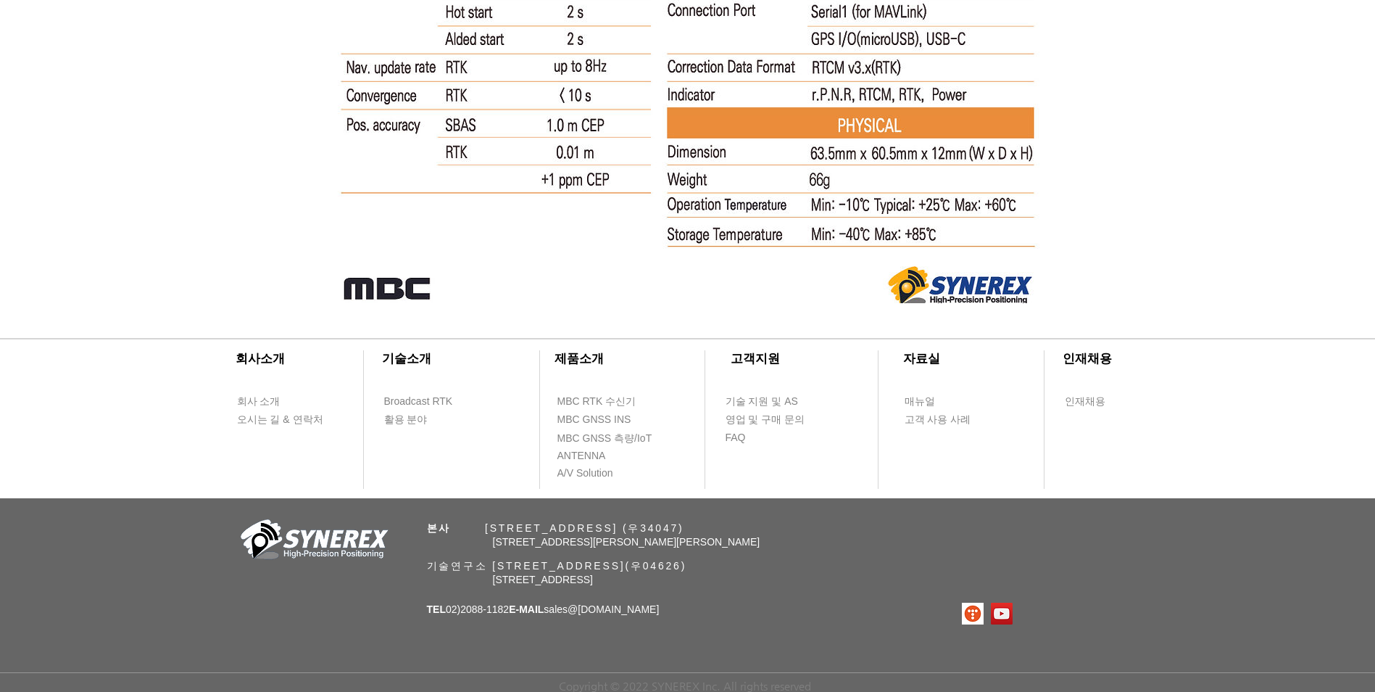
drag, startPoint x: 1160, startPoint y: 458, endPoint x: 1148, endPoint y: 553, distance: 96.5
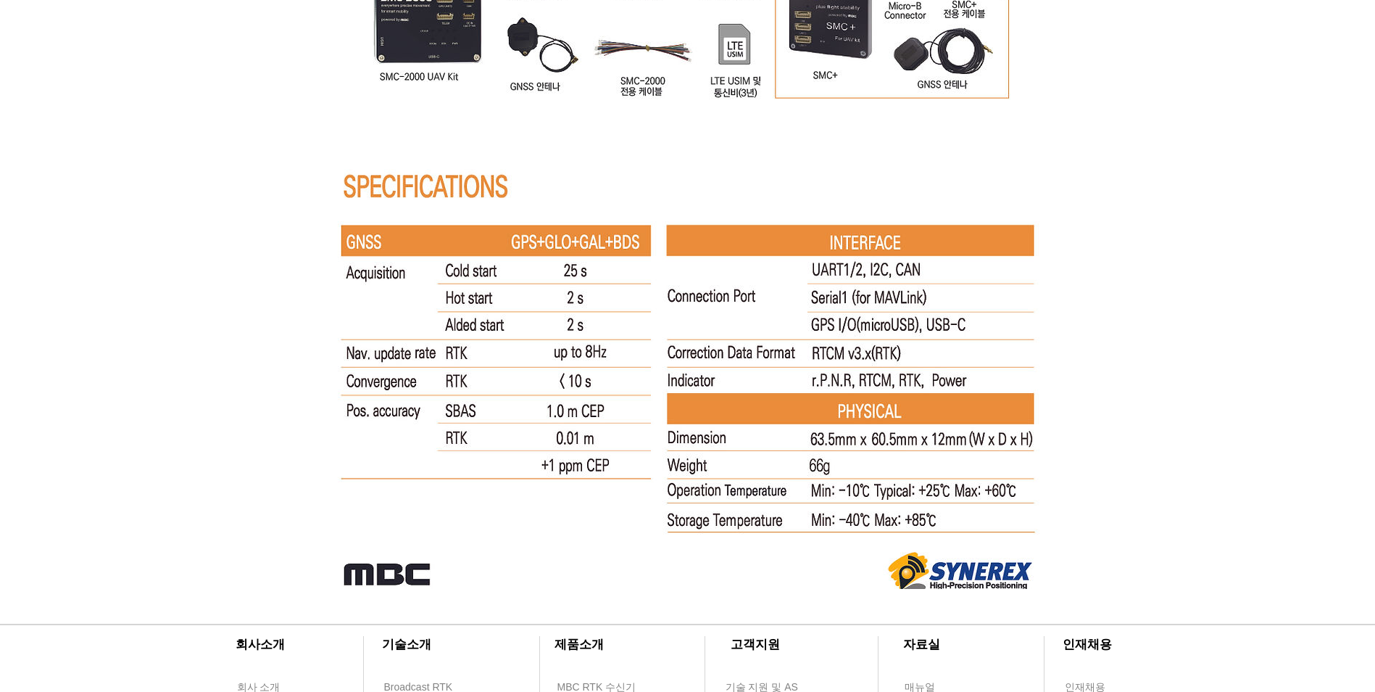
drag, startPoint x: 1155, startPoint y: 531, endPoint x: 1157, endPoint y: 442, distance: 89.9
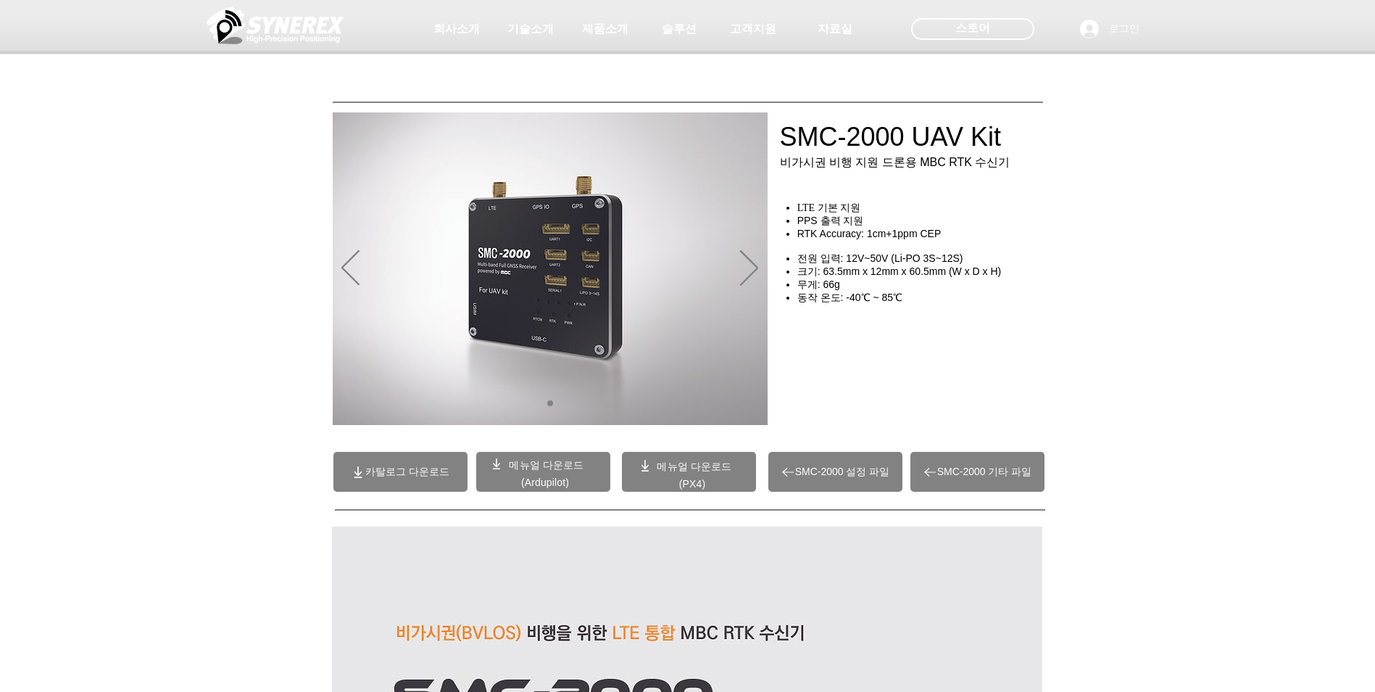
drag, startPoint x: 1181, startPoint y: 571, endPoint x: 1143, endPoint y: 273, distance: 300.4
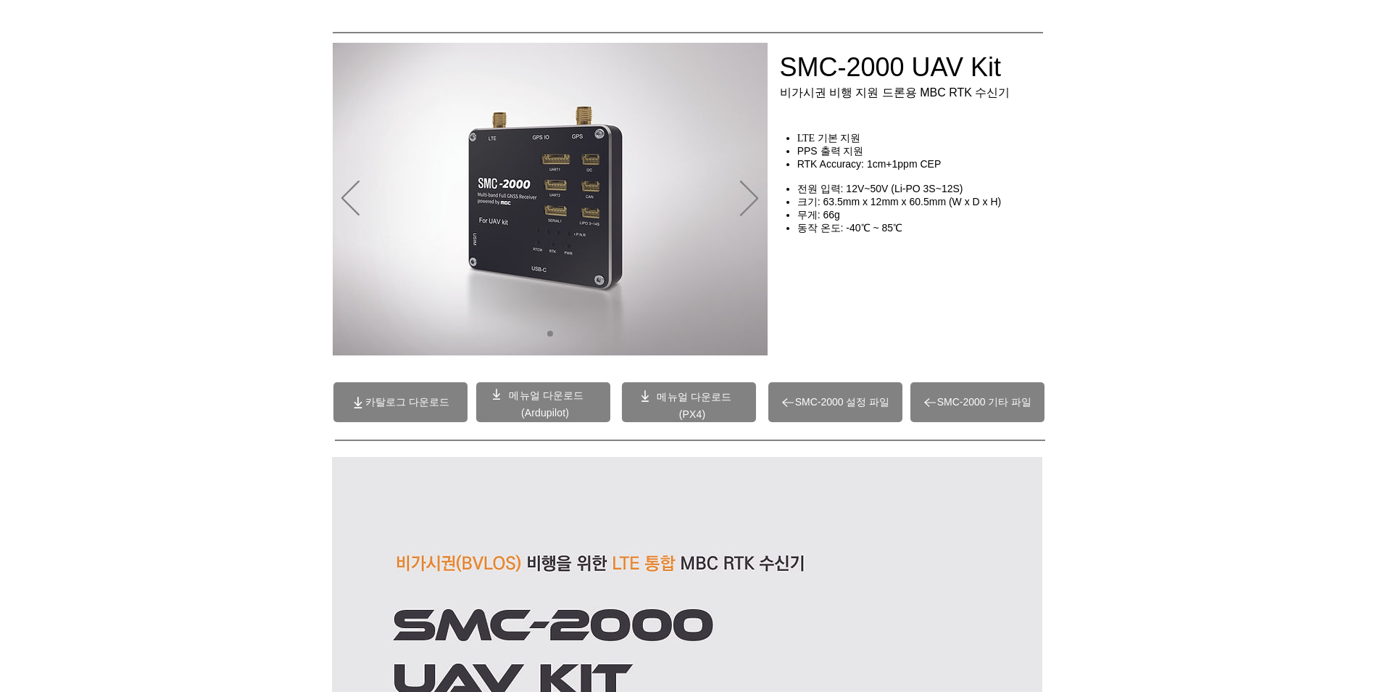
drag, startPoint x: 1173, startPoint y: 324, endPoint x: 1168, endPoint y: 365, distance: 41.6
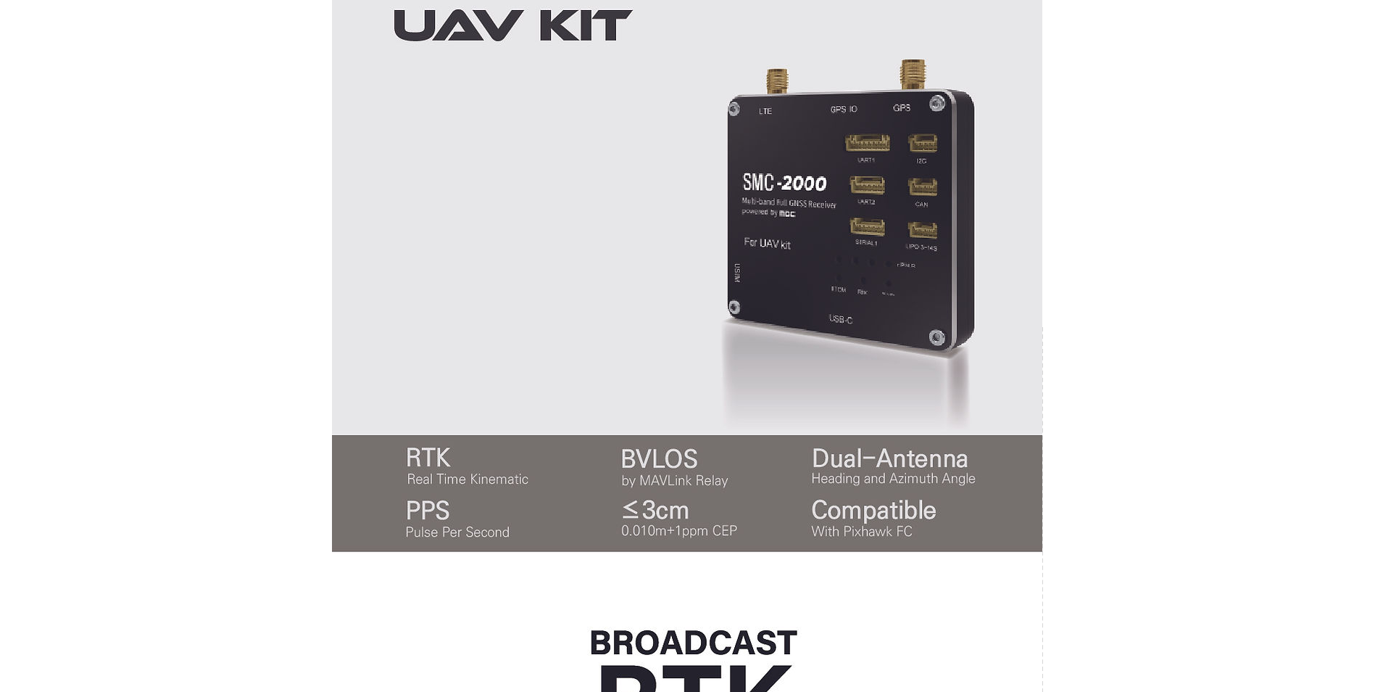
drag, startPoint x: 1165, startPoint y: 346, endPoint x: 1148, endPoint y: 459, distance: 114.4
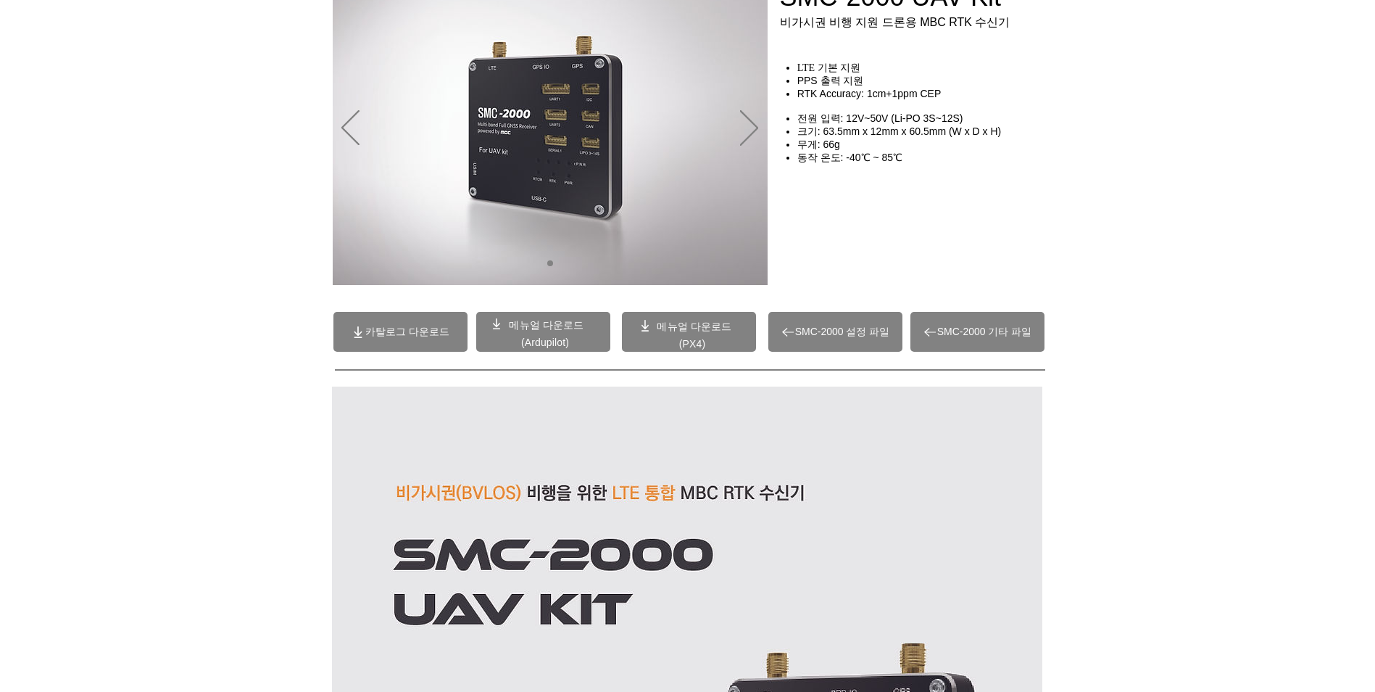
drag, startPoint x: 1155, startPoint y: 362, endPoint x: 1128, endPoint y: 229, distance: 135.5
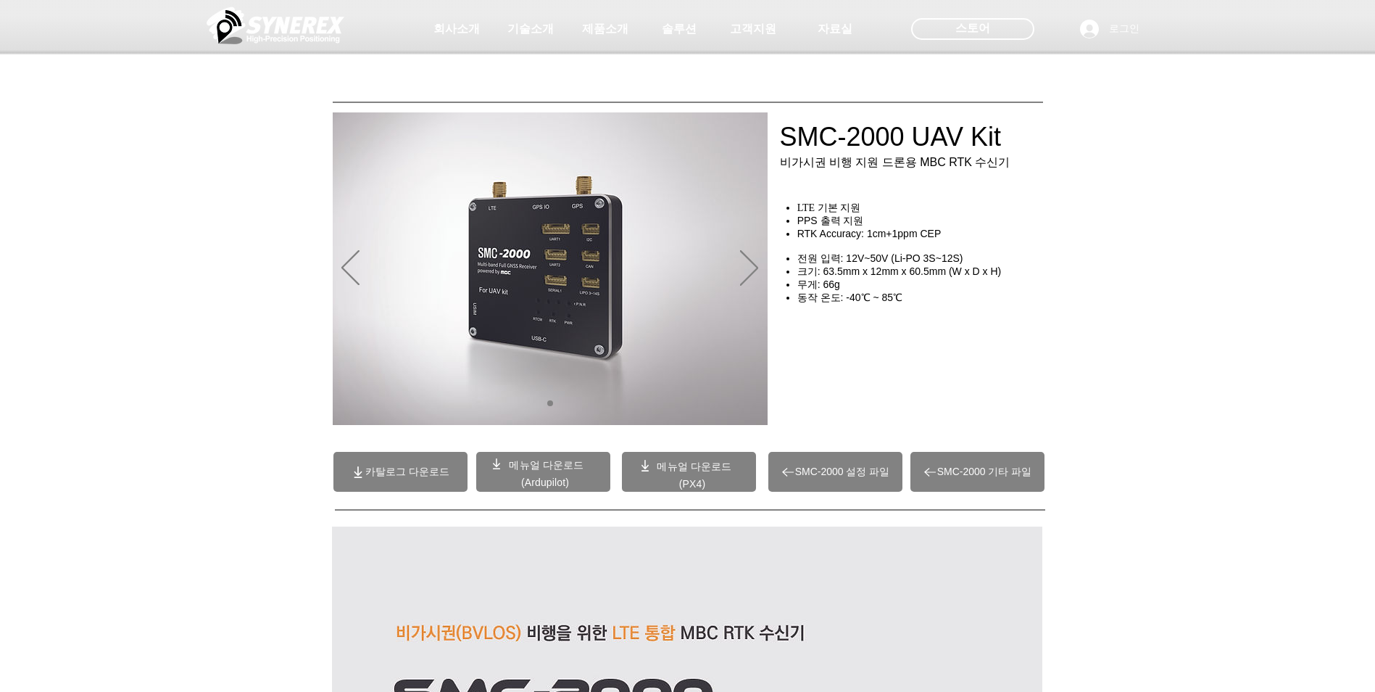
drag, startPoint x: 1162, startPoint y: 454, endPoint x: 1159, endPoint y: 344, distance: 109.5
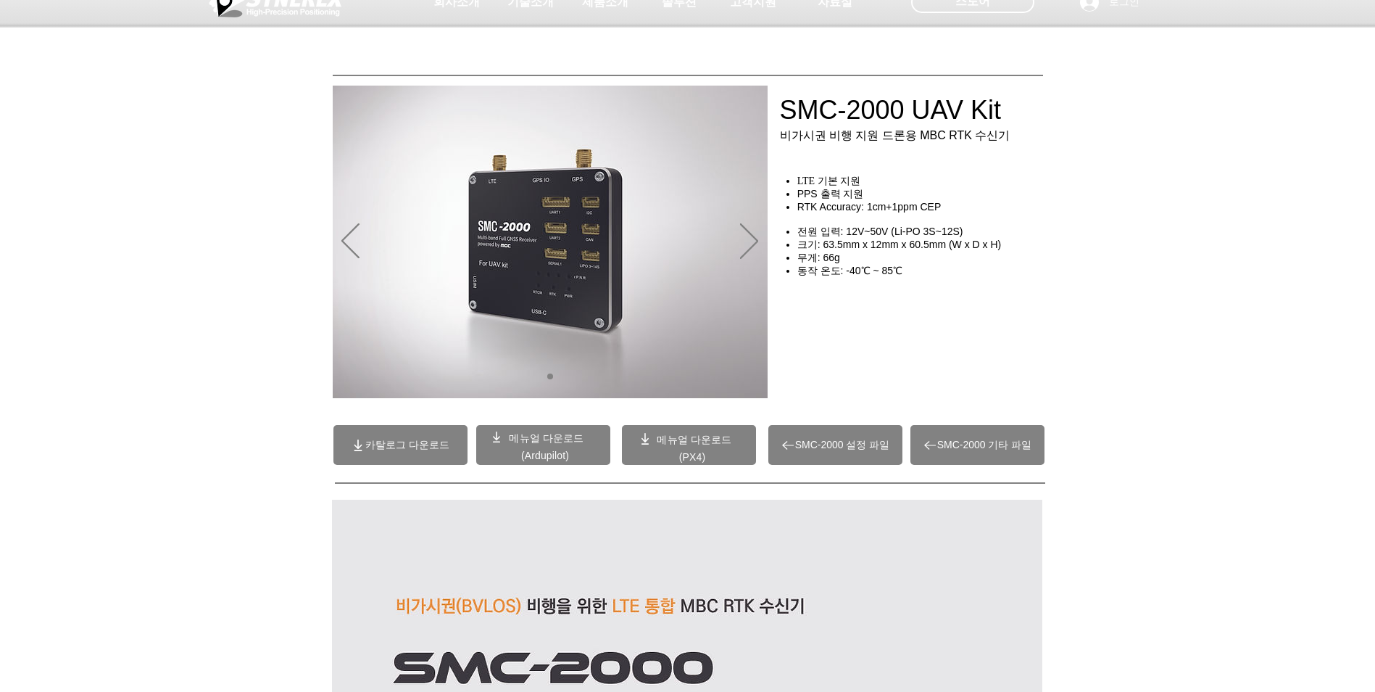
drag, startPoint x: 1146, startPoint y: 360, endPoint x: 1141, endPoint y: 382, distance: 23.0
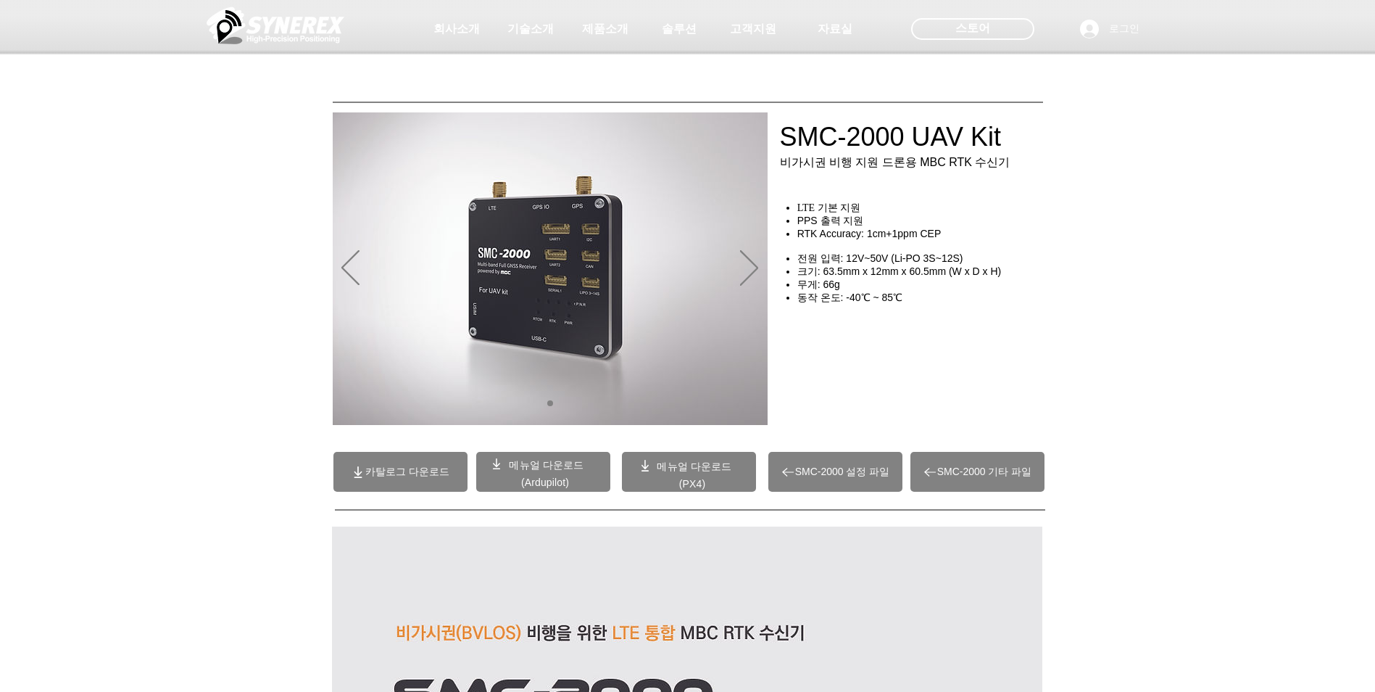
drag, startPoint x: 1141, startPoint y: 382, endPoint x: 1136, endPoint y: 308, distance: 74.1
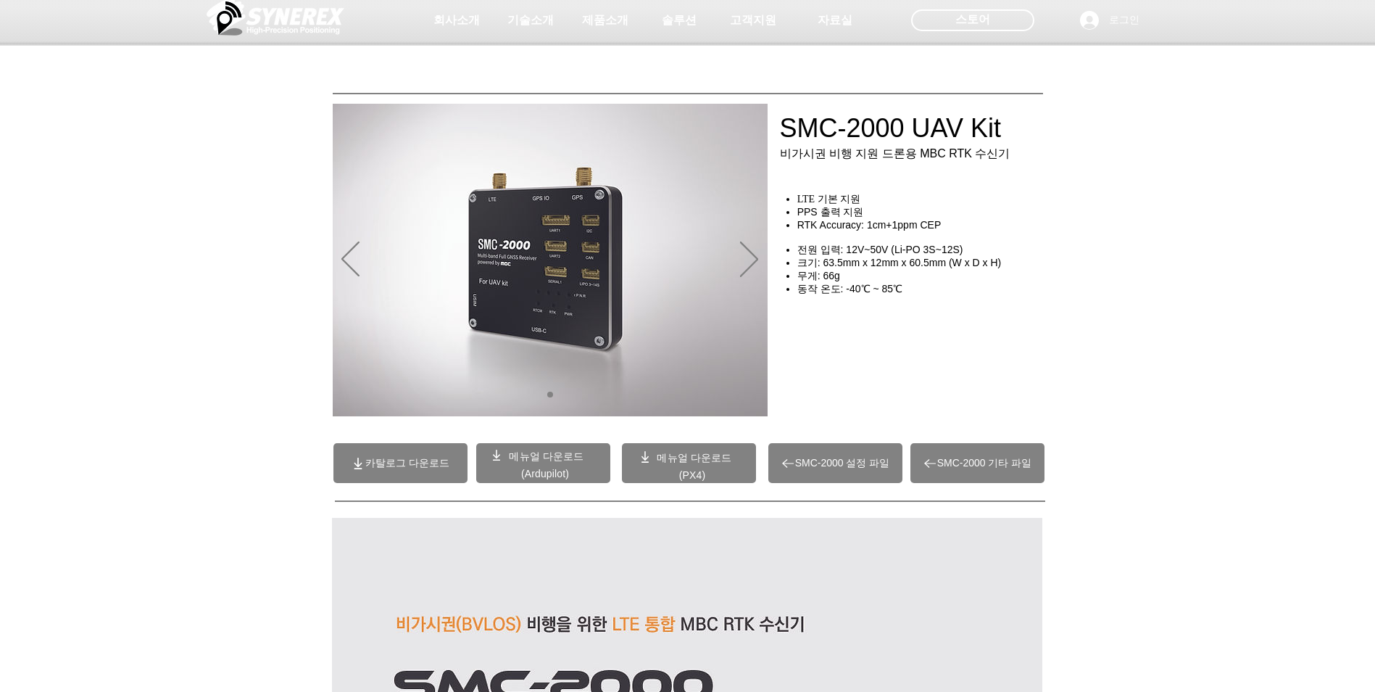
drag, startPoint x: 1136, startPoint y: 308, endPoint x: 1144, endPoint y: 286, distance: 23.2
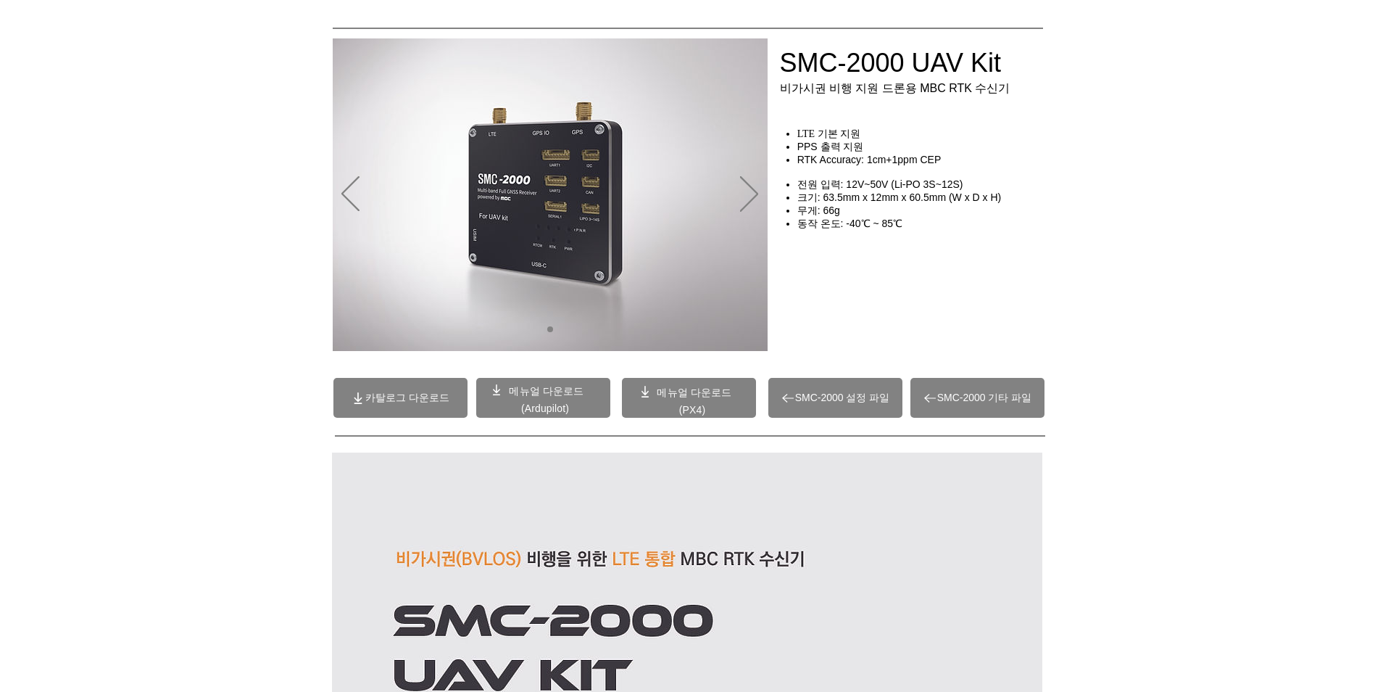
drag, startPoint x: 1120, startPoint y: 387, endPoint x: 1120, endPoint y: 415, distance: 28.3
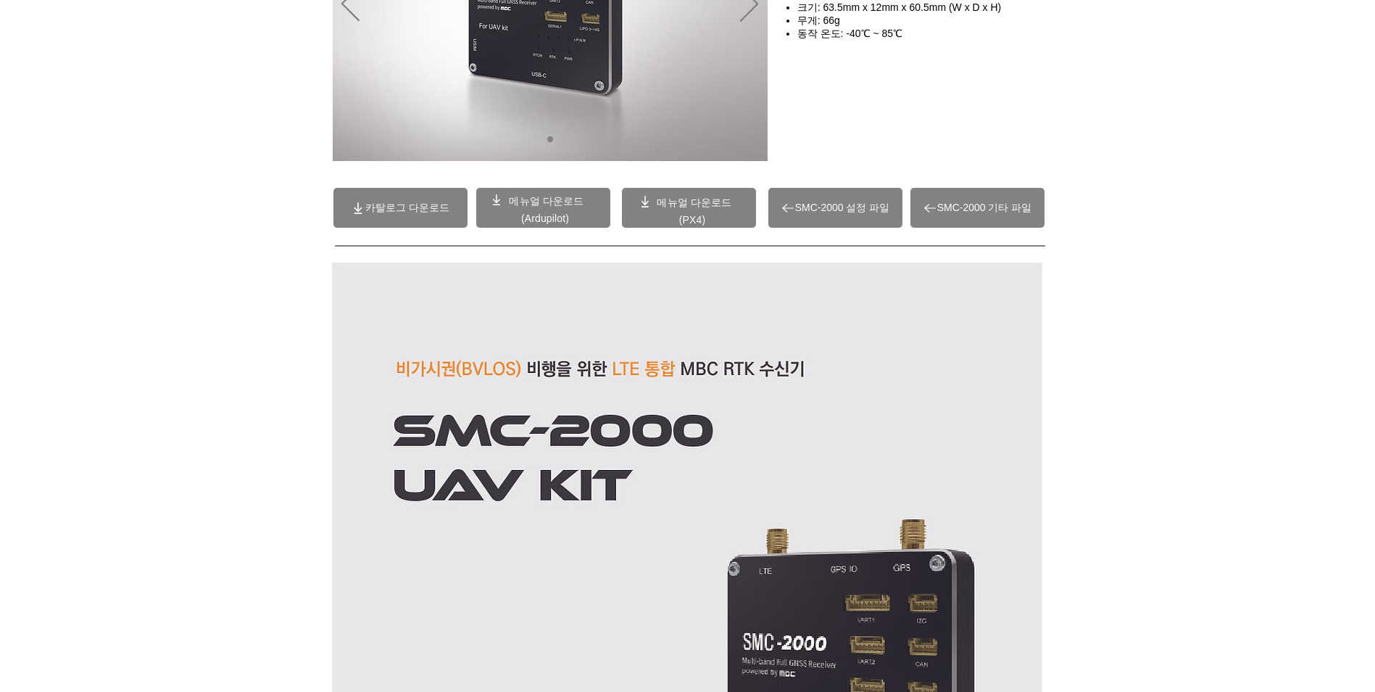
scroll to position [0, 0]
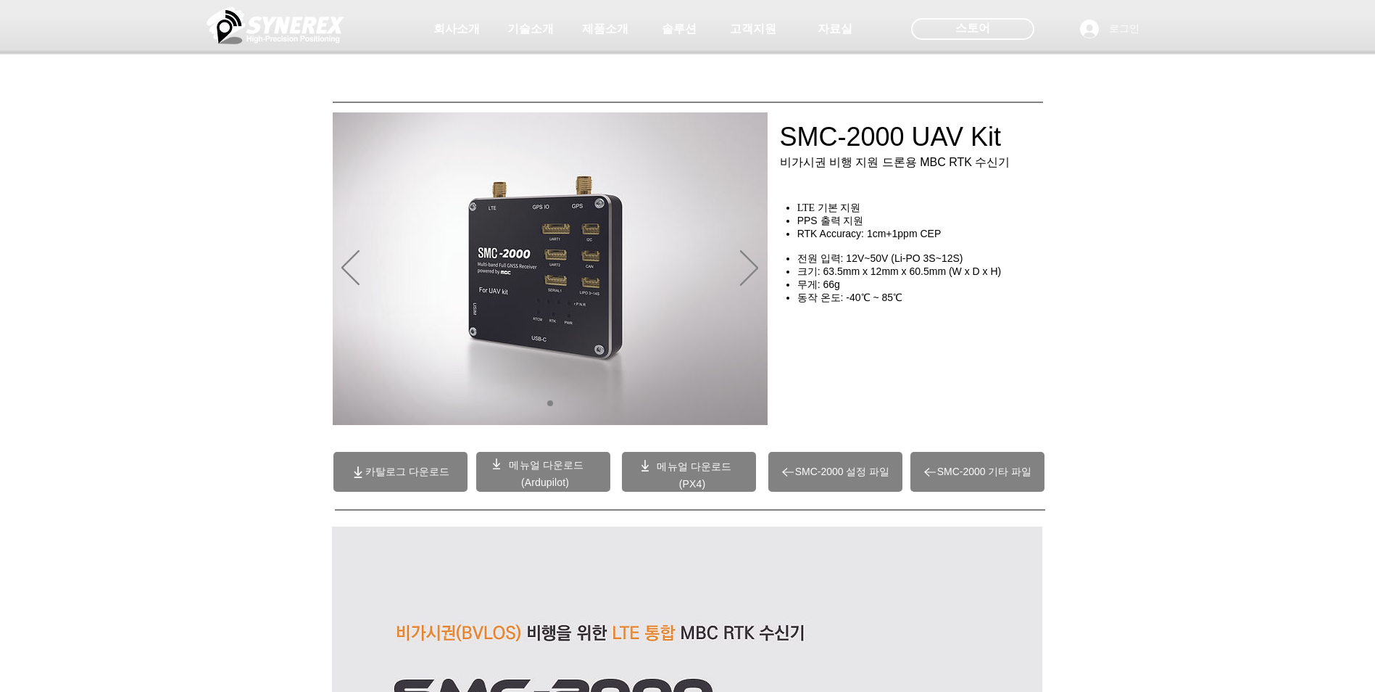
drag, startPoint x: 1128, startPoint y: 458, endPoint x: 1109, endPoint y: 343, distance: 116.1
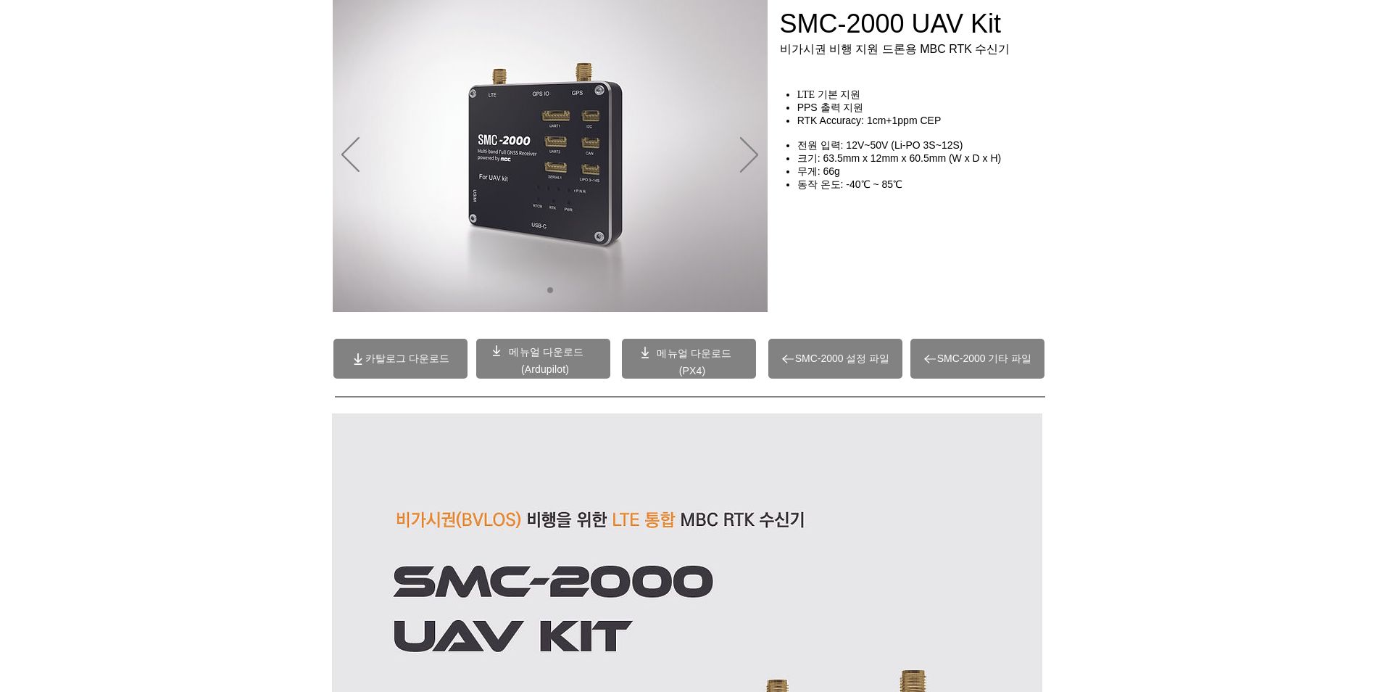
drag, startPoint x: 1112, startPoint y: 364, endPoint x: 1111, endPoint y: 395, distance: 31.2
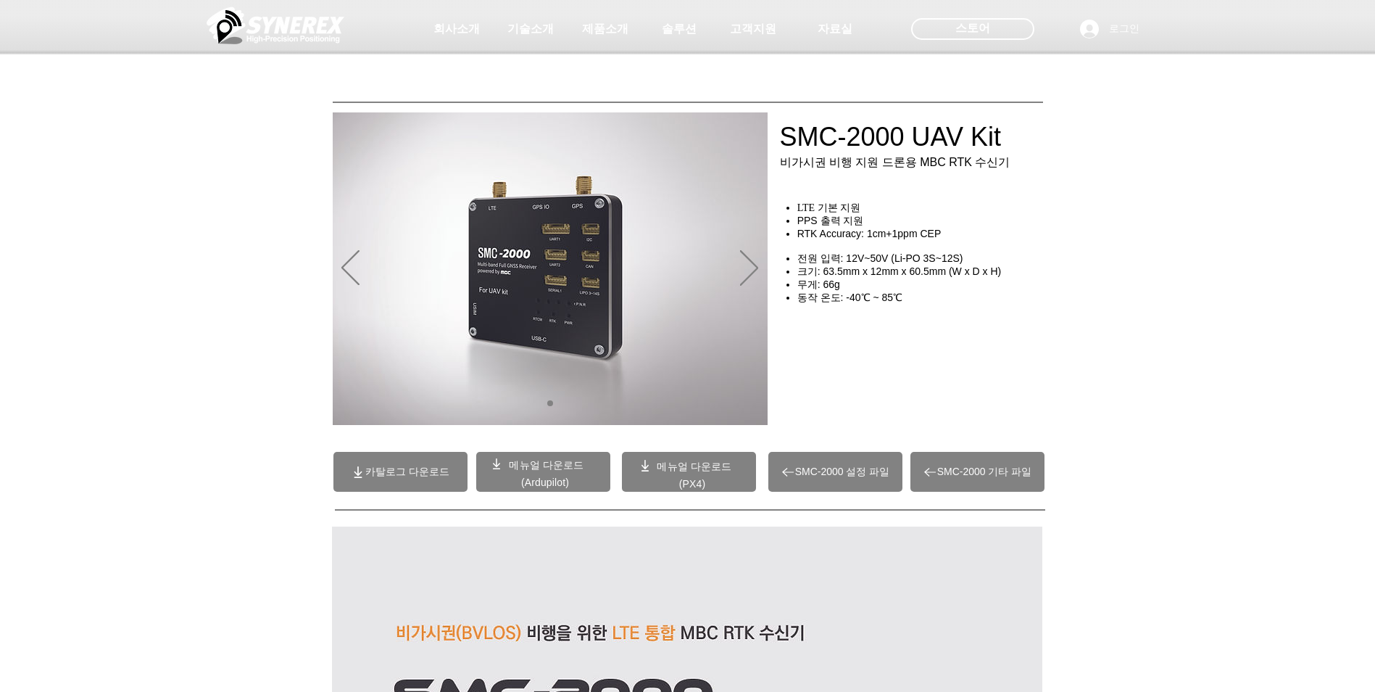
drag, startPoint x: 1111, startPoint y: 395, endPoint x: 1105, endPoint y: 316, distance: 79.2
drag, startPoint x: 1113, startPoint y: 344, endPoint x: 1101, endPoint y: 283, distance: 62.1
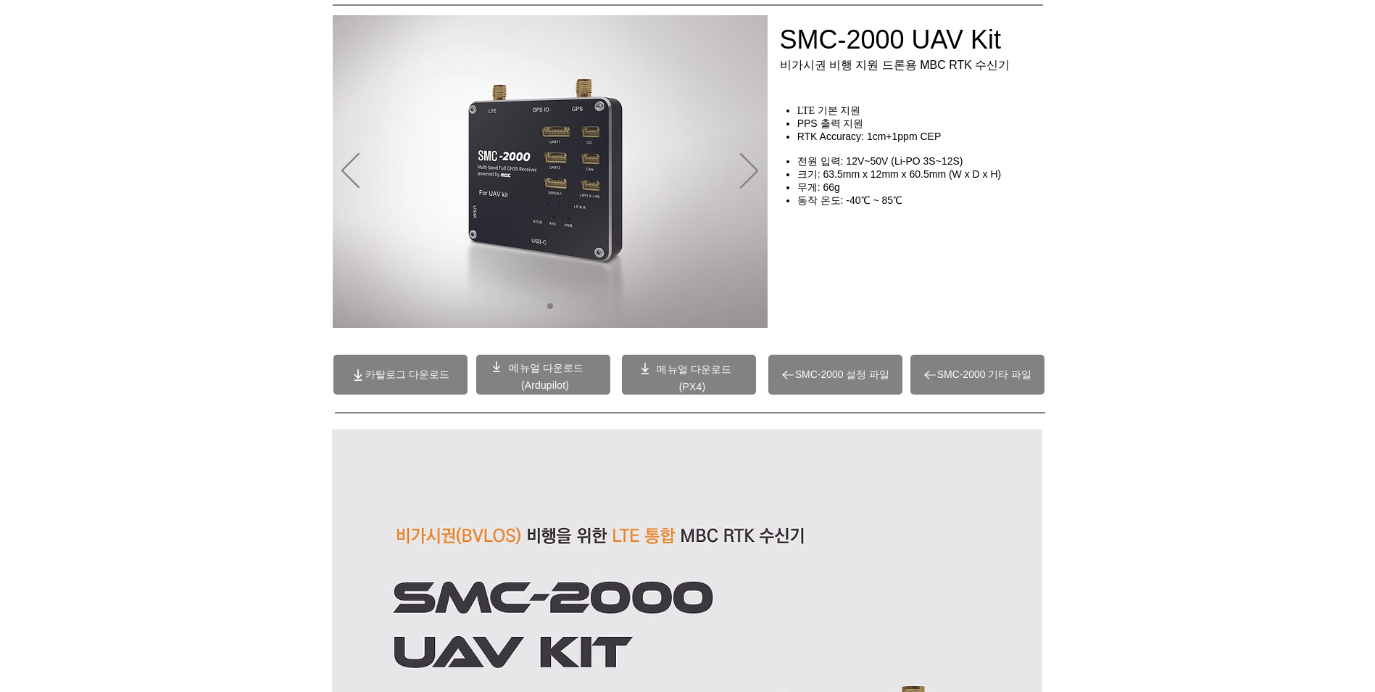
scroll to position [120, 0]
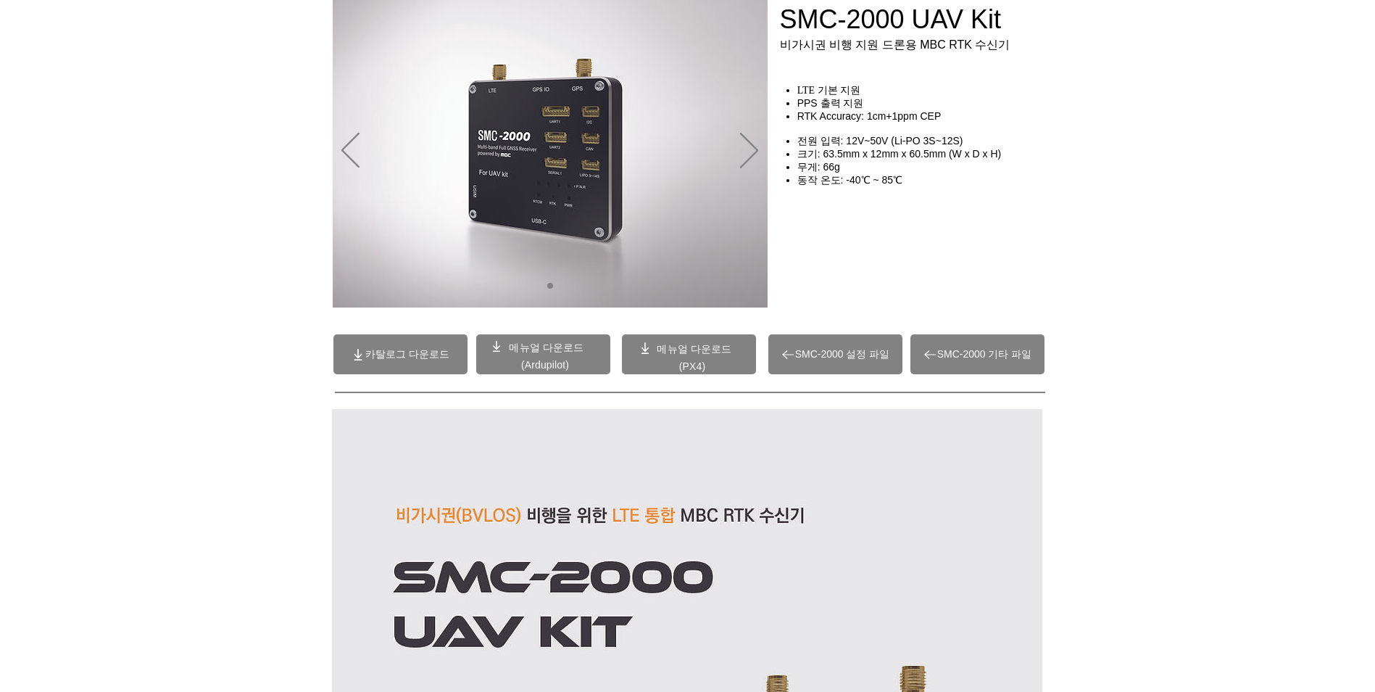
drag, startPoint x: 1122, startPoint y: 352, endPoint x: 1114, endPoint y: 395, distance: 43.7
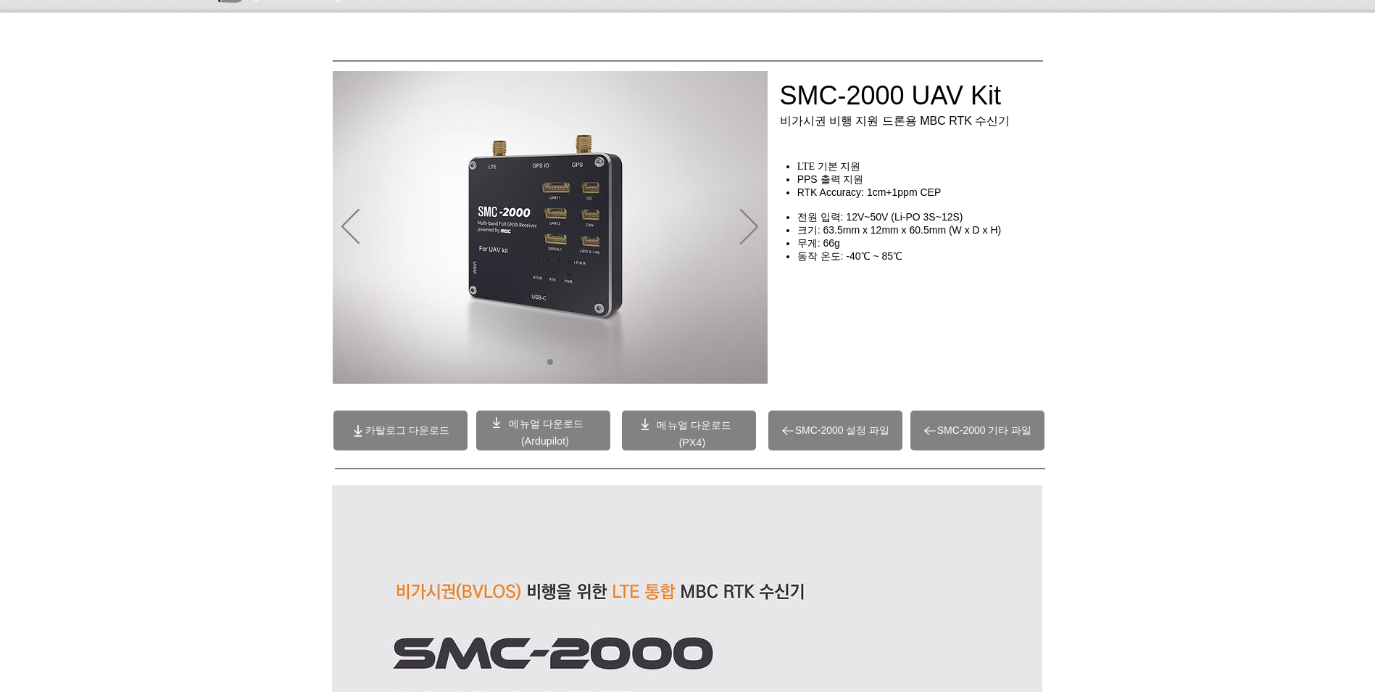
drag, startPoint x: 1118, startPoint y: 357, endPoint x: 1106, endPoint y: 300, distance: 58.4
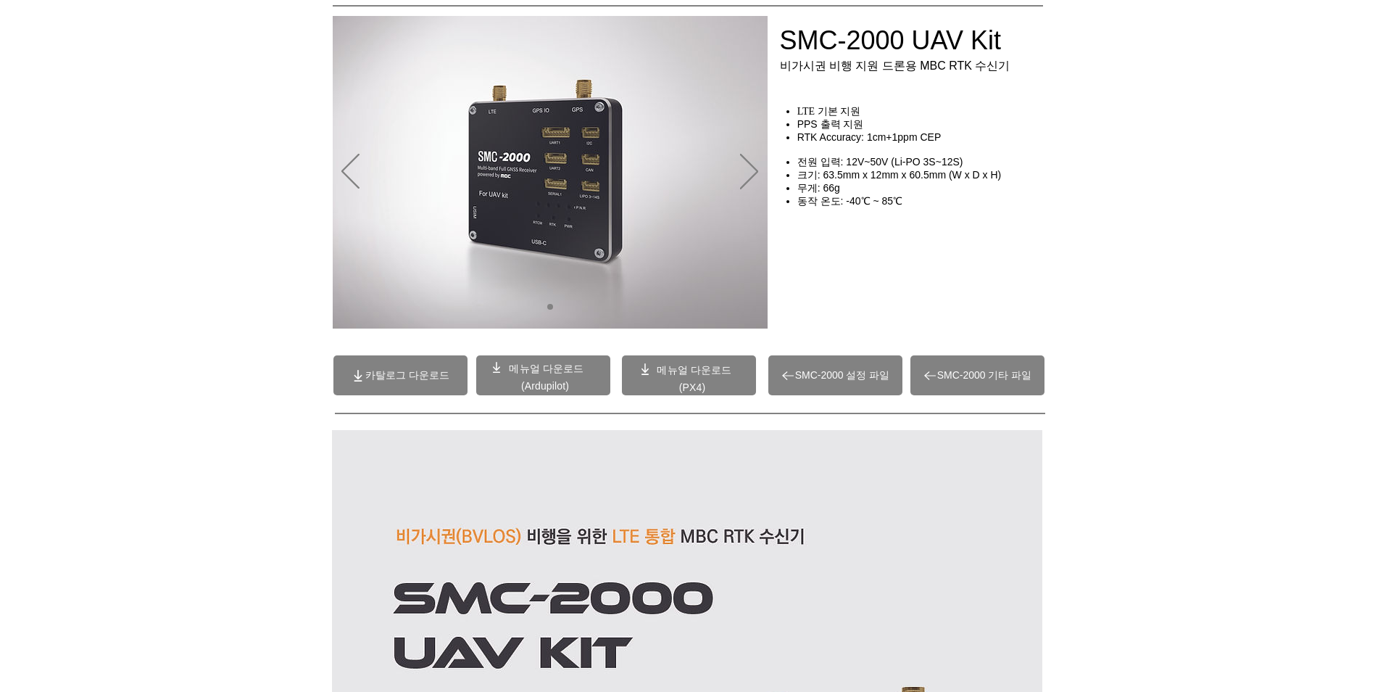
drag, startPoint x: 1124, startPoint y: 304, endPoint x: 1121, endPoint y: 326, distance: 22.7
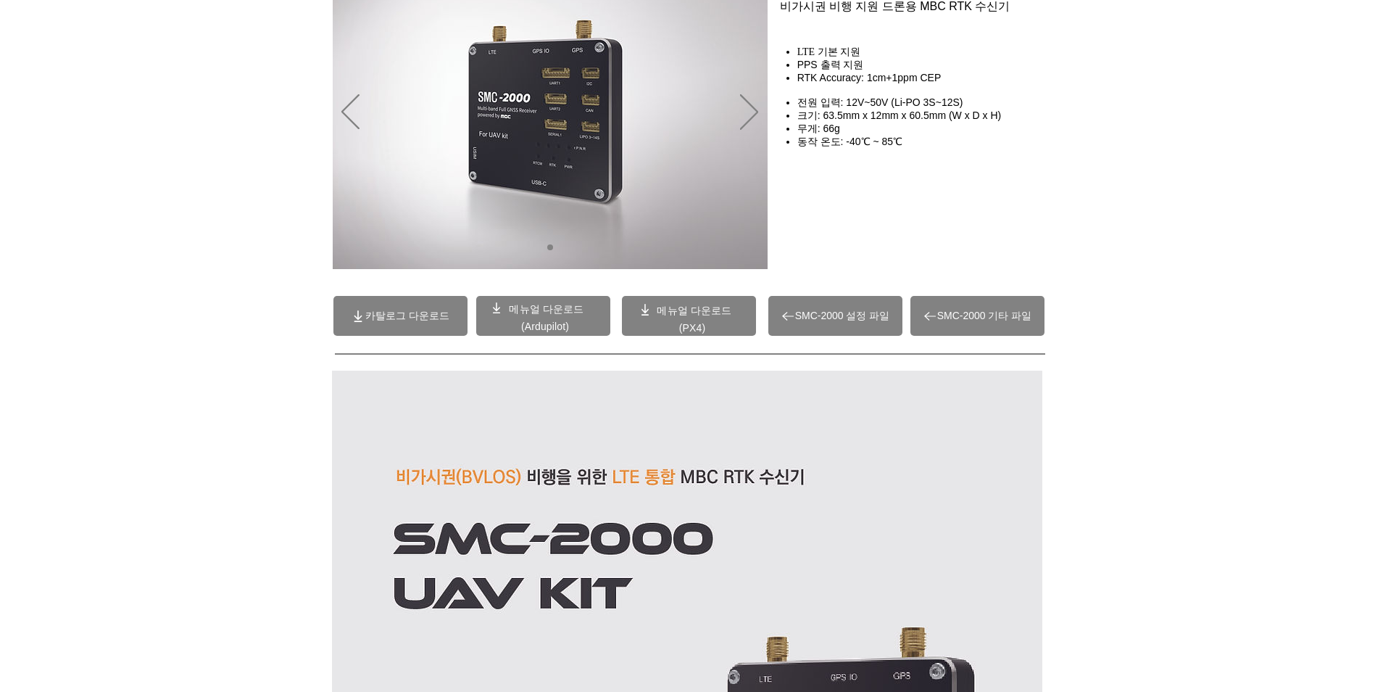
drag, startPoint x: 1112, startPoint y: 357, endPoint x: 1104, endPoint y: 379, distance: 24.1
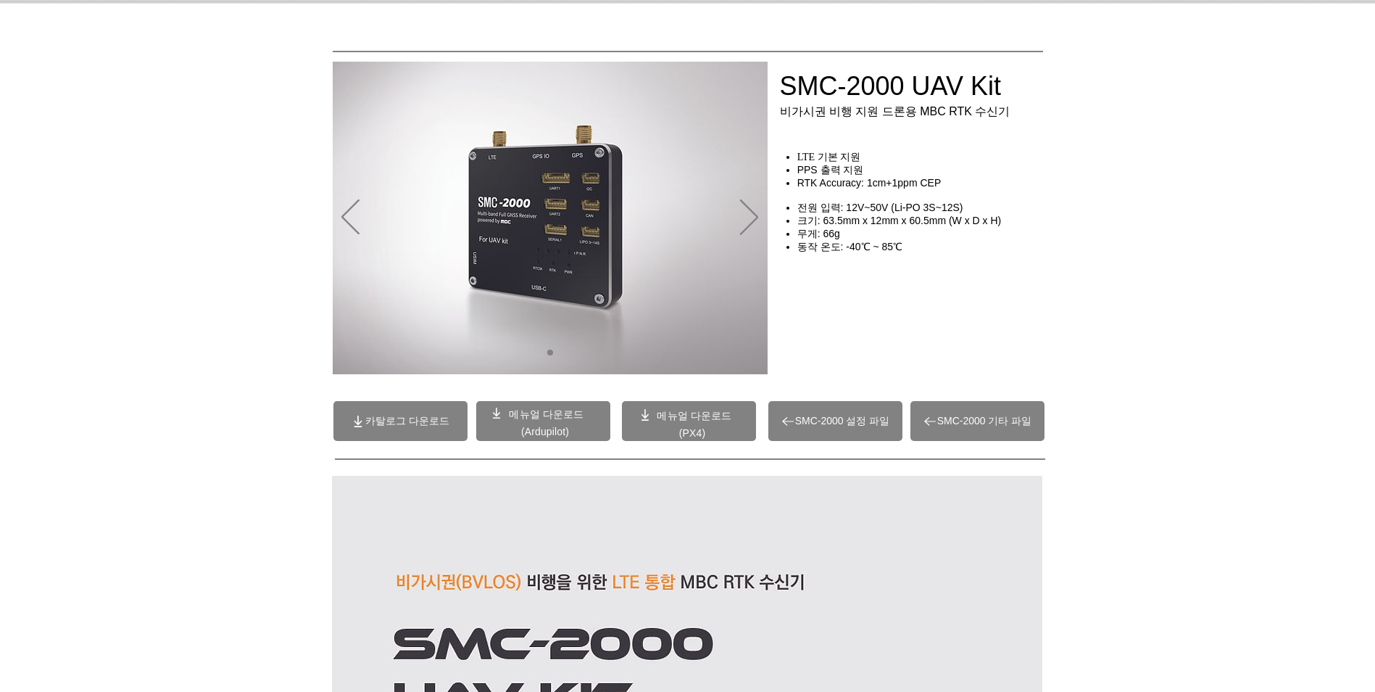
scroll to position [0, 0]
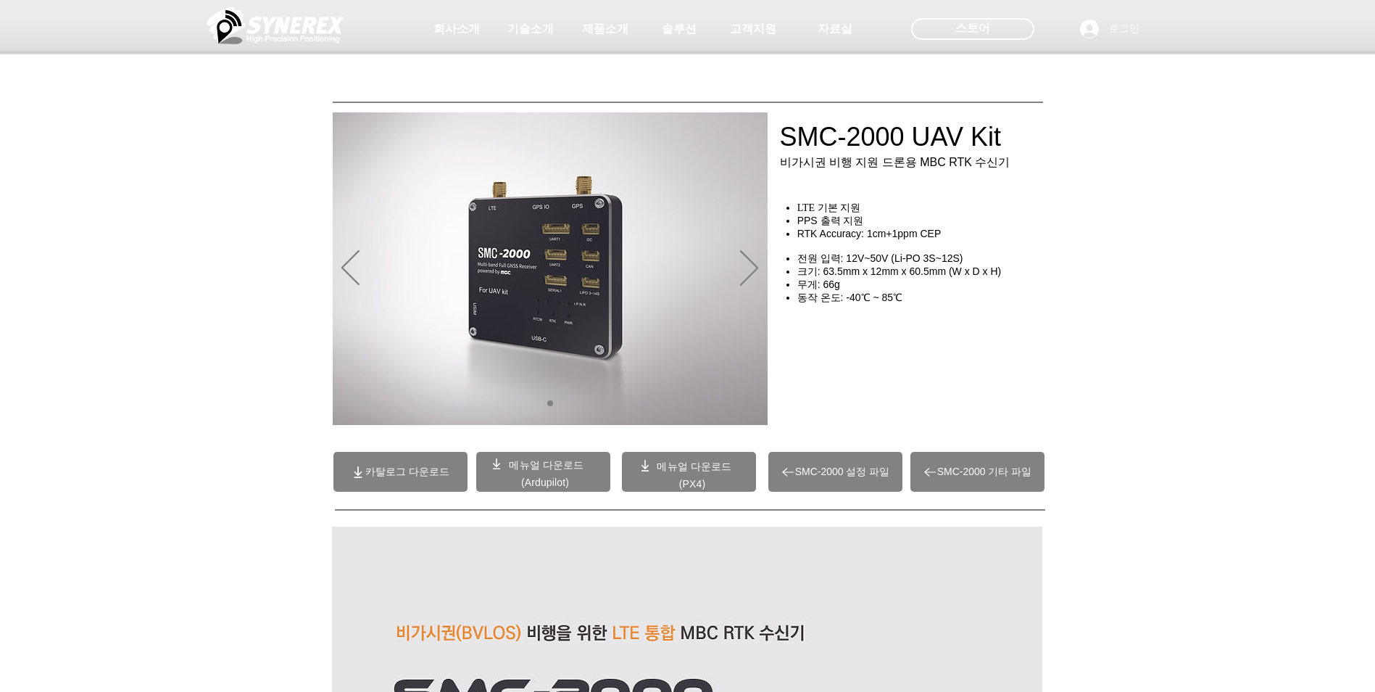
drag, startPoint x: 1111, startPoint y: 376, endPoint x: 1107, endPoint y: 319, distance: 57.4
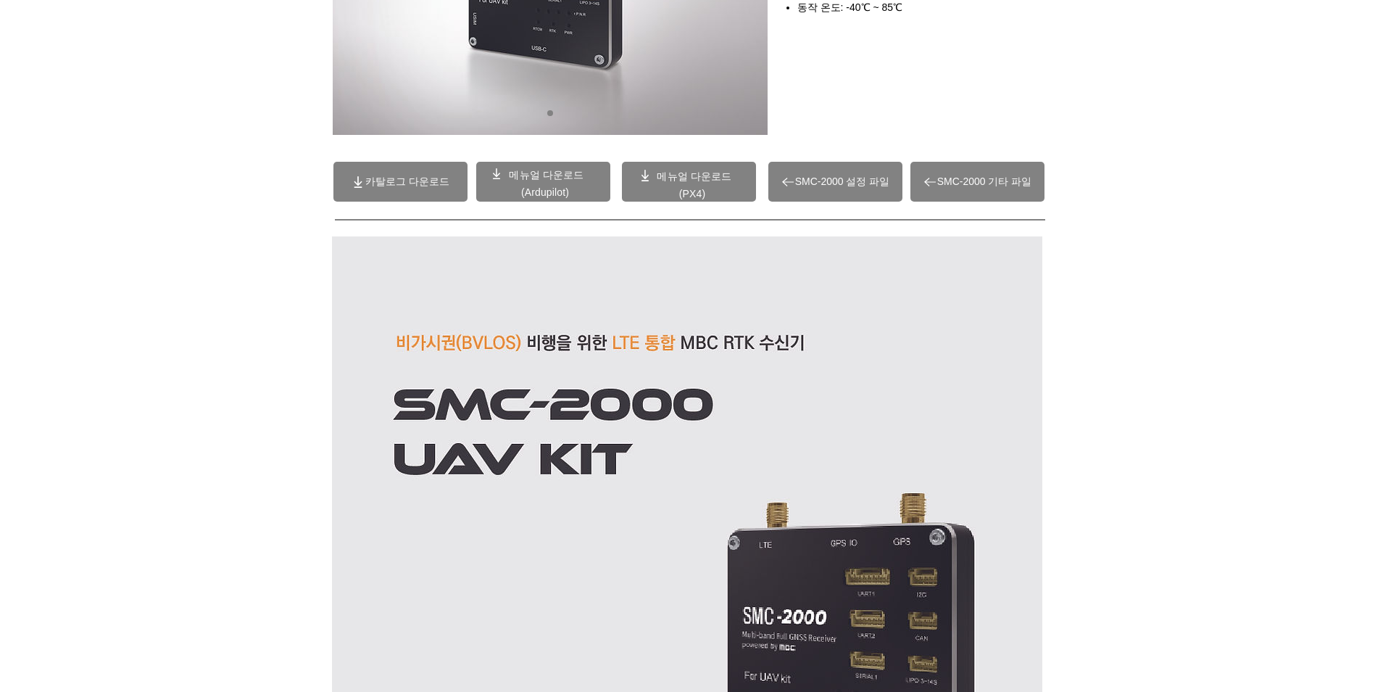
scroll to position [363, 0]
